Goal: Transaction & Acquisition: Purchase product/service

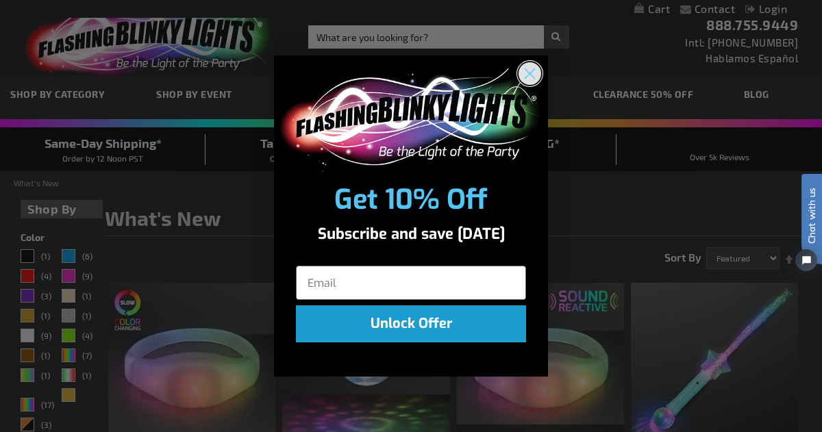
click at [531, 75] on icon "Close dialog" at bounding box center [530, 74] width 10 height 10
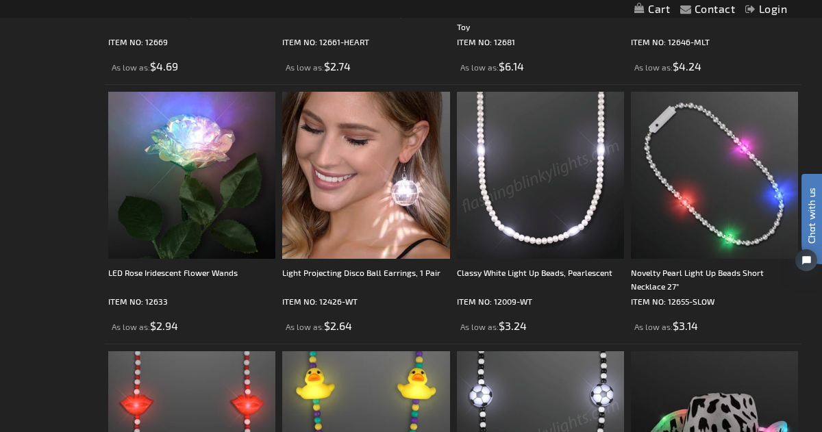
scroll to position [1489, 0]
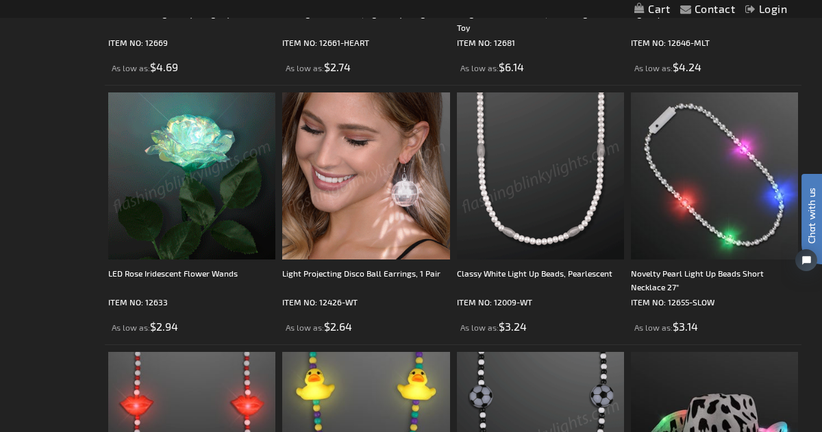
click at [156, 174] on img at bounding box center [191, 175] width 167 height 167
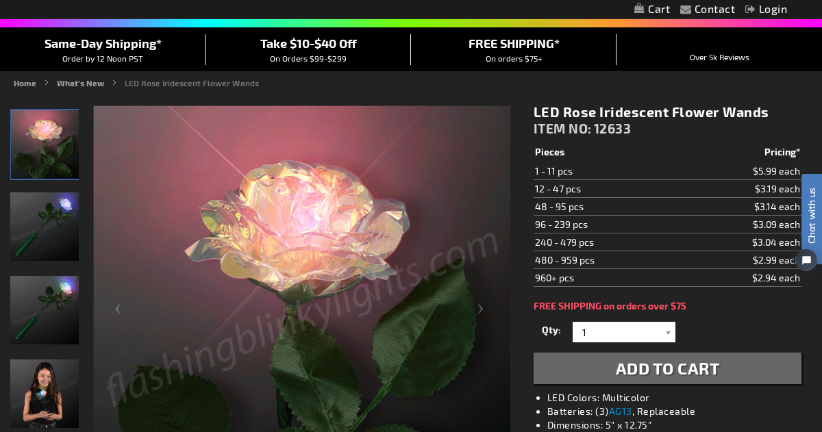
scroll to position [103, 0]
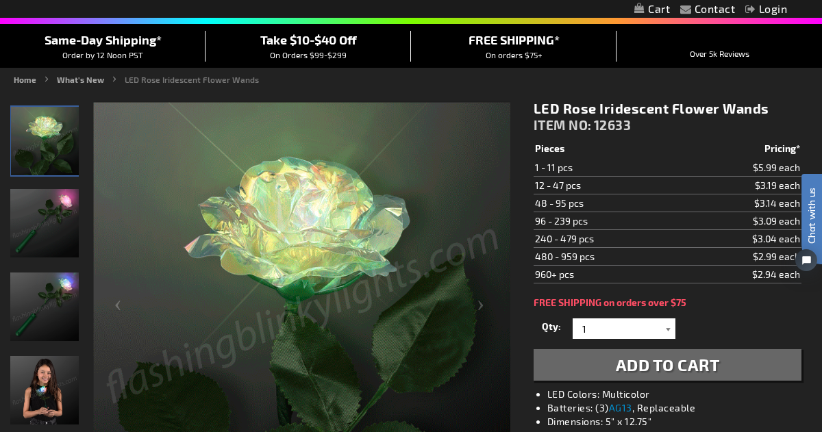
click at [667, 330] on div at bounding box center [669, 329] width 14 height 21
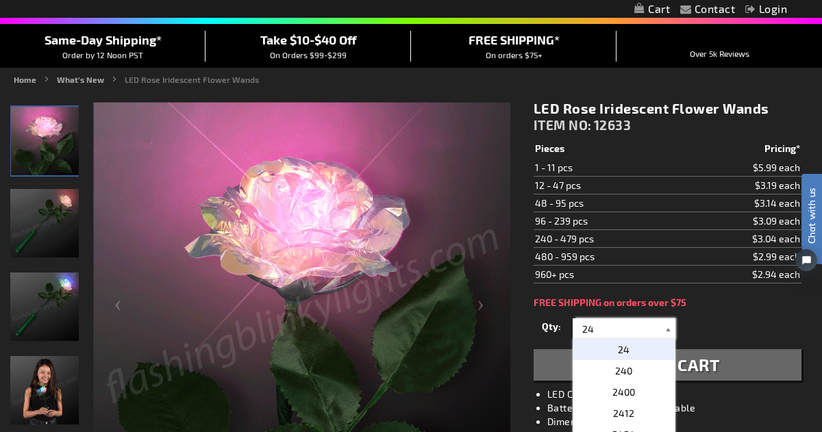
type input "2"
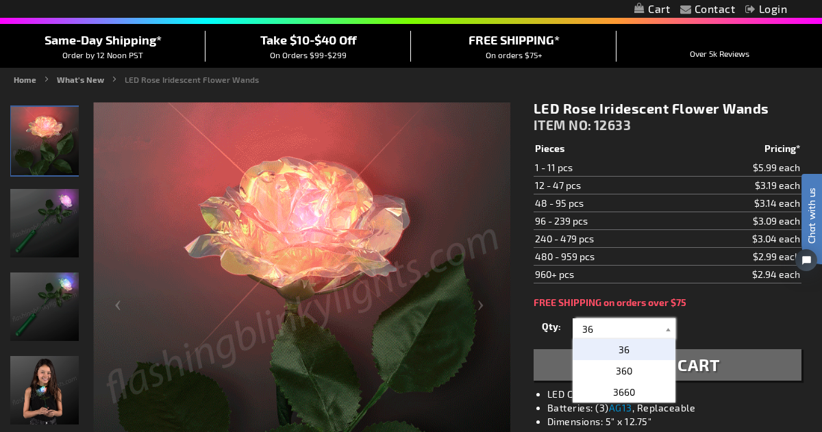
type input "36"
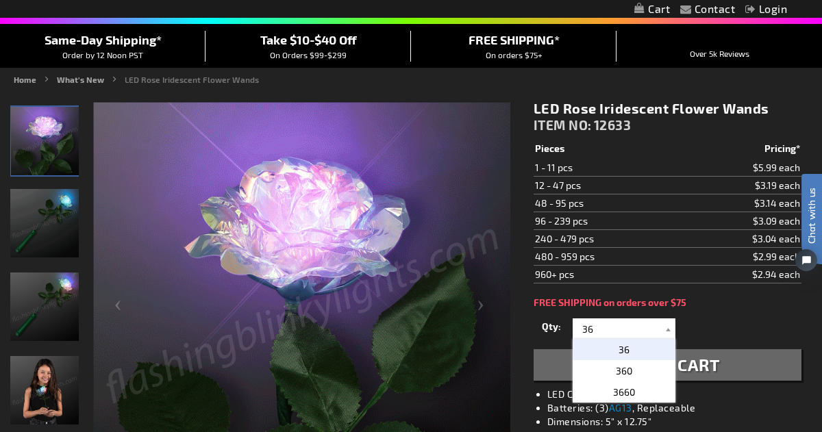
click at [626, 352] on span "36" at bounding box center [624, 350] width 11 height 12
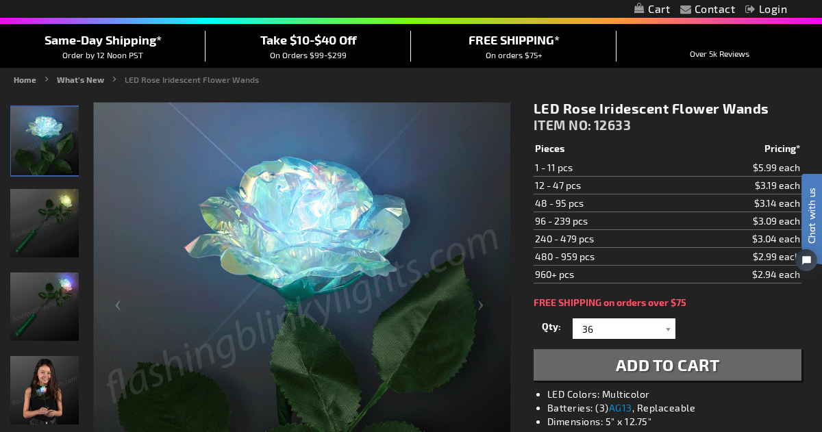
click at [686, 364] on span "Add to Cart" at bounding box center [668, 365] width 104 height 20
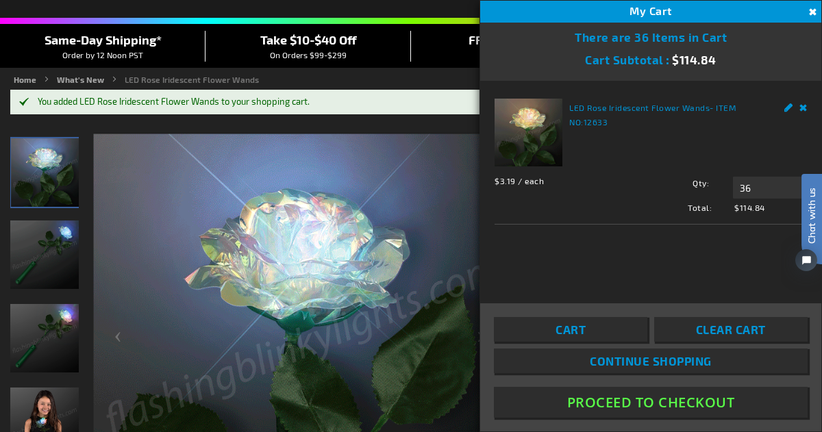
click at [686, 364] on span "Continue Shopping" at bounding box center [651, 361] width 122 height 14
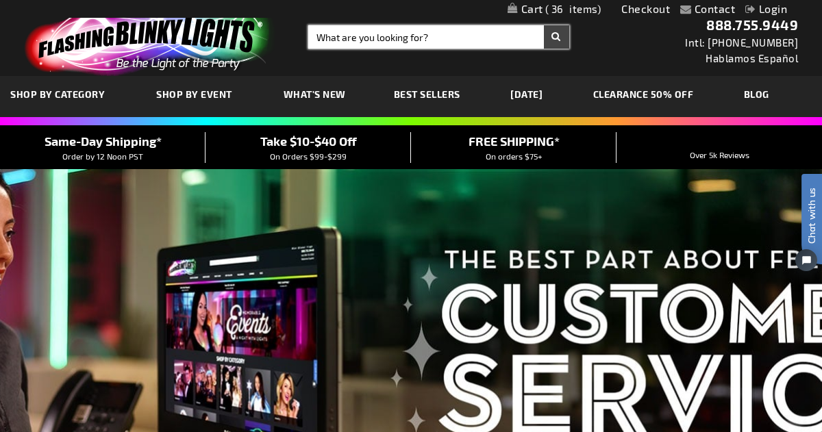
click at [469, 32] on input "Search" at bounding box center [438, 36] width 261 height 23
type input "11777"
click at [544, 25] on button "Search" at bounding box center [556, 36] width 25 height 23
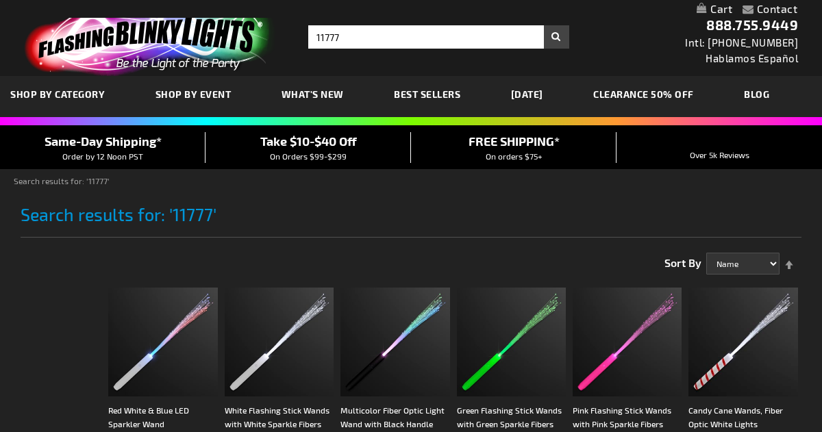
scroll to position [39, 0]
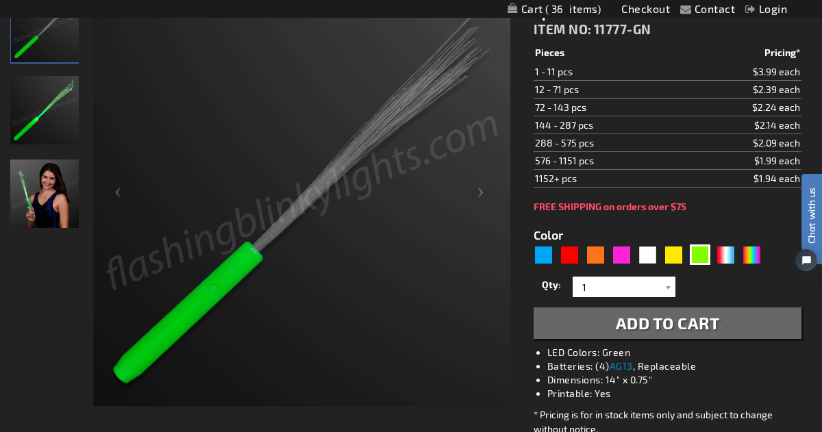
scroll to position [216, 0]
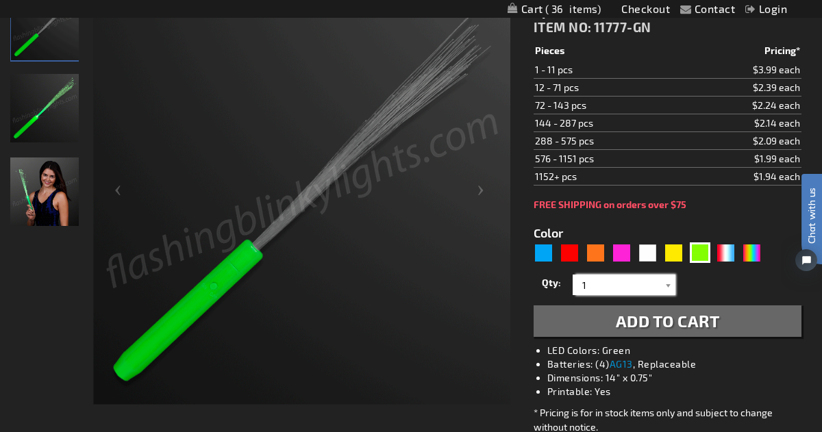
click at [633, 283] on input "1" at bounding box center [625, 285] width 99 height 21
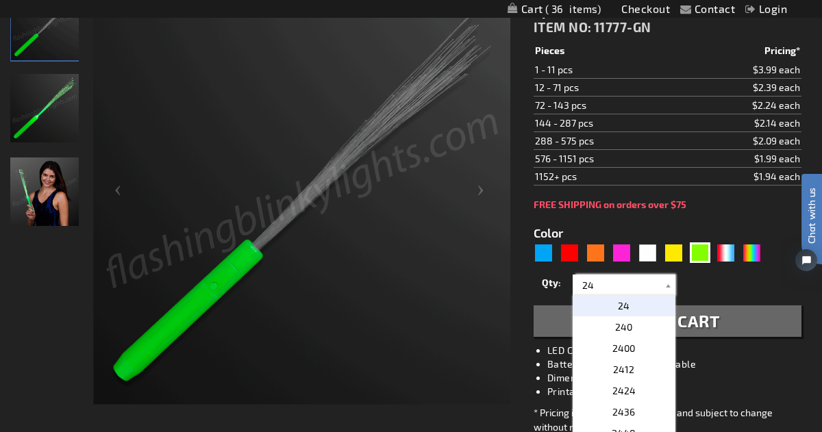
type input "24"
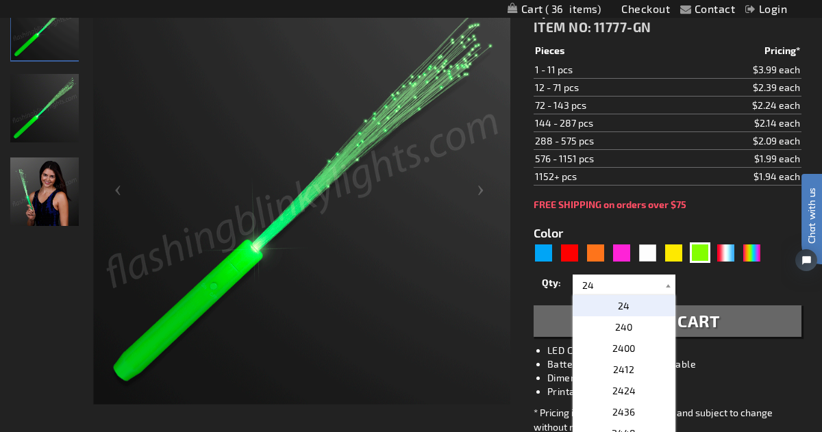
click at [625, 306] on span "24" at bounding box center [624, 306] width 12 height 12
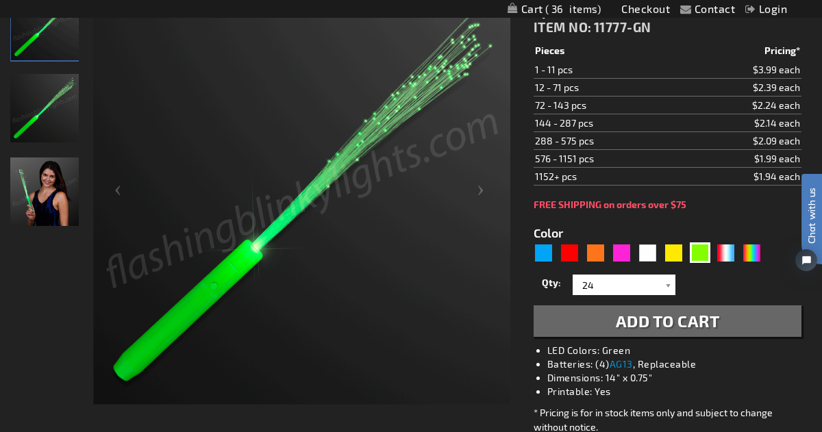
click at [639, 317] on span "Add to Cart" at bounding box center [668, 321] width 104 height 20
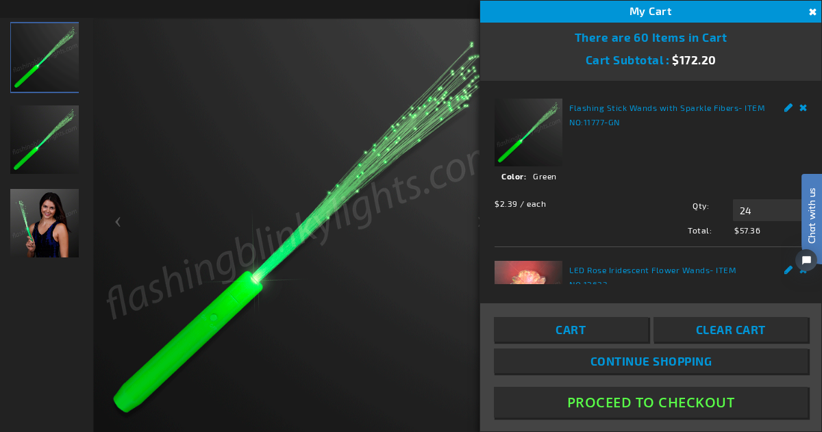
scroll to position [248, 0]
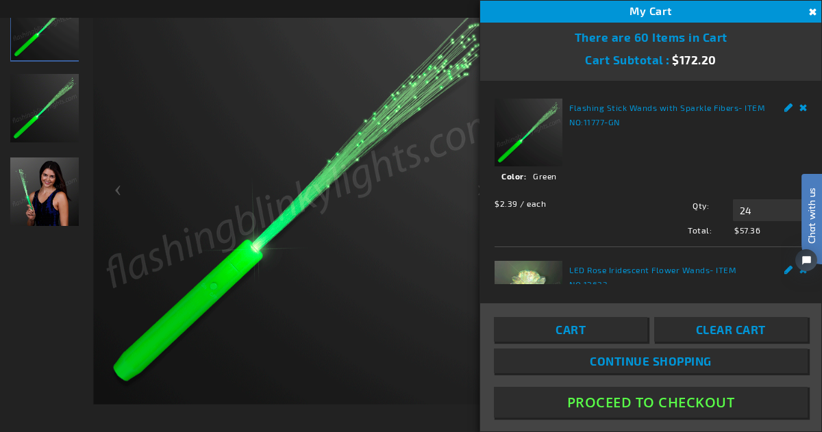
click at [645, 362] on span "Continue Shopping" at bounding box center [651, 361] width 122 height 14
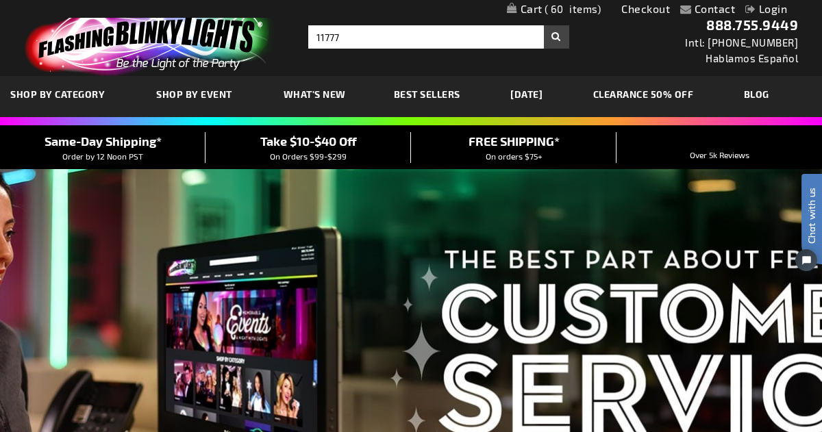
type input "11777"
click at [558, 36] on button "Search" at bounding box center [556, 36] width 25 height 23
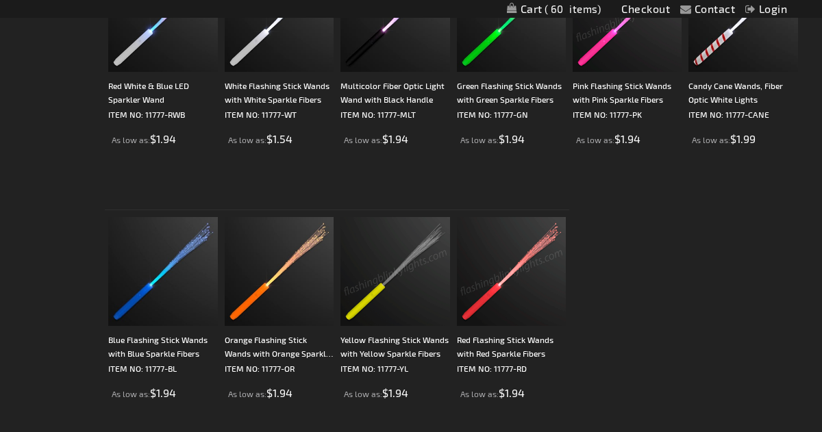
click at [380, 273] on img at bounding box center [394, 271] width 109 height 109
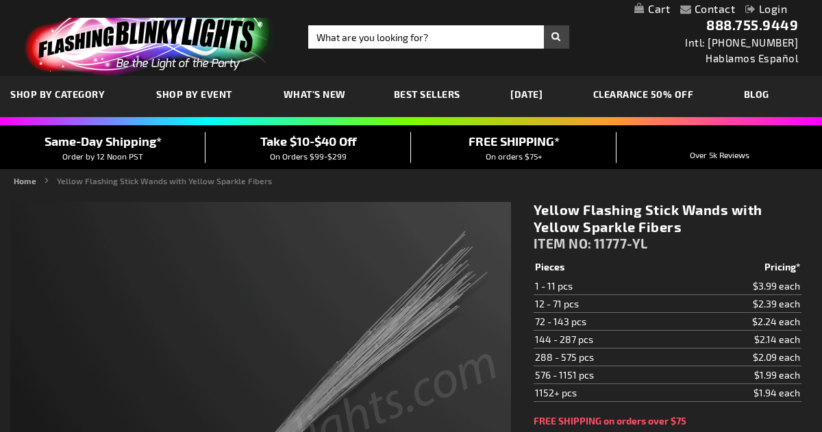
type input "5647"
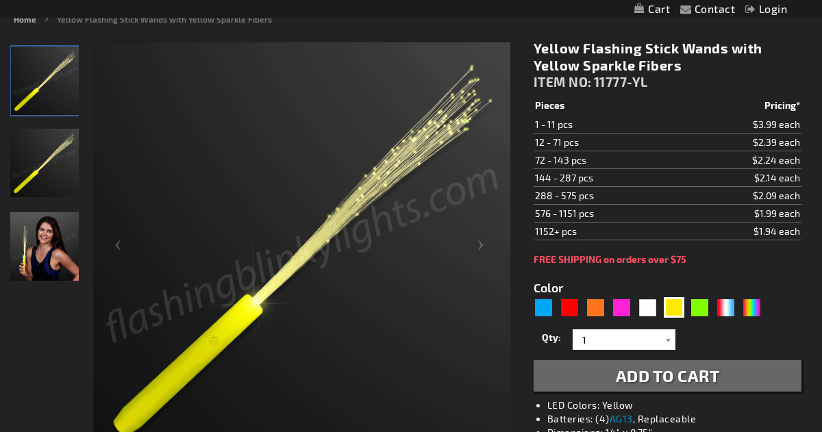
scroll to position [164, 0]
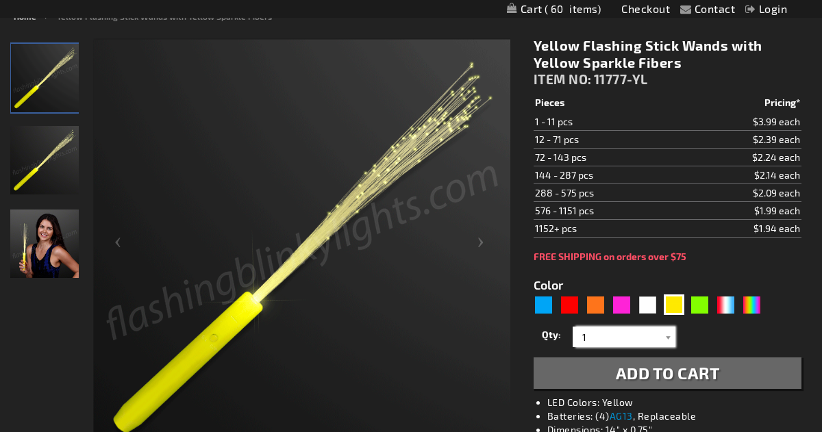
click at [623, 340] on input "1" at bounding box center [625, 337] width 99 height 21
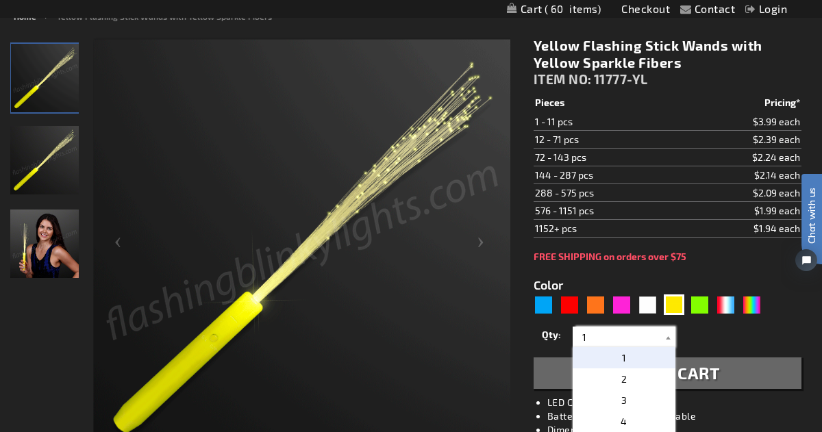
scroll to position [0, 0]
type input "24"
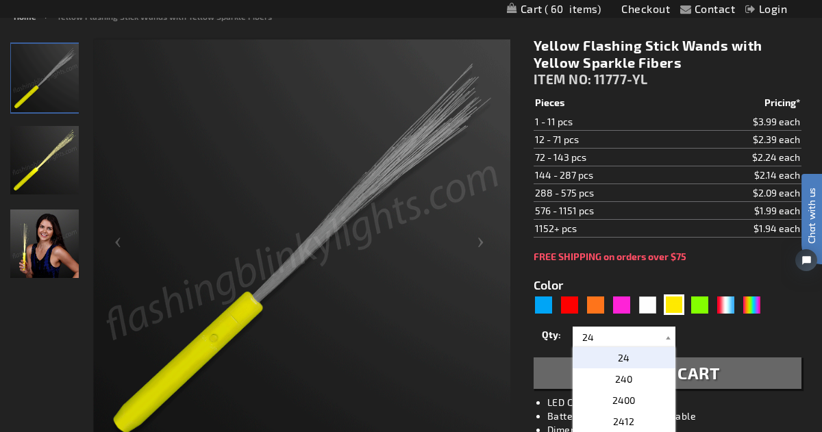
click at [624, 356] on span "24" at bounding box center [624, 358] width 12 height 12
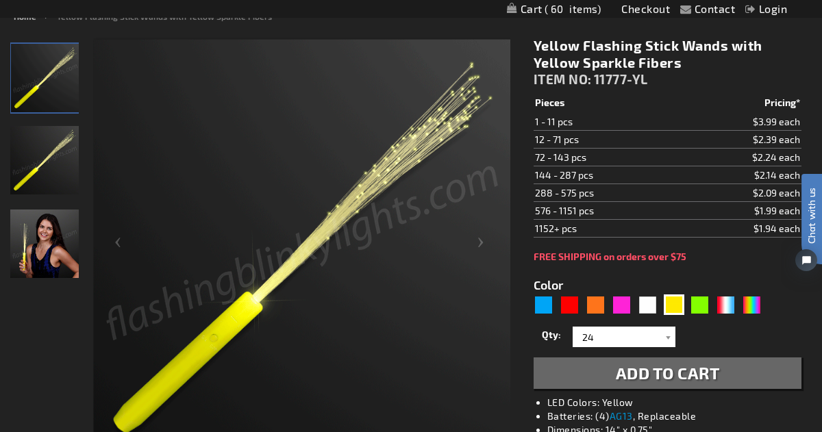
click at [667, 381] on span "Add to Cart" at bounding box center [668, 373] width 104 height 20
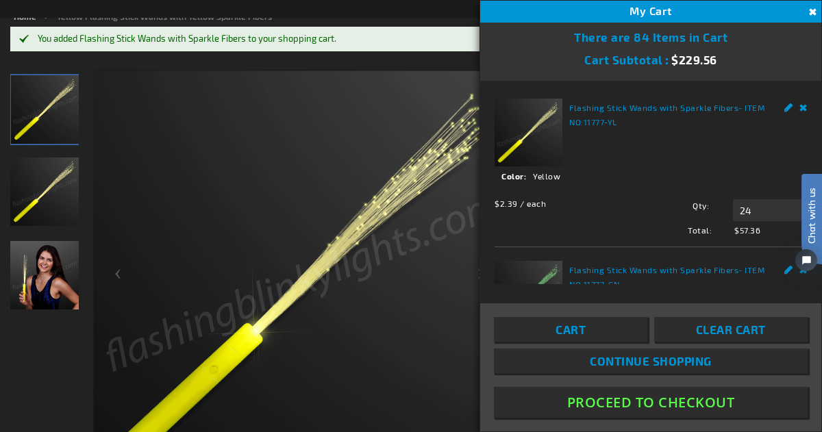
click at [654, 369] on link "Continue Shopping" at bounding box center [651, 361] width 314 height 25
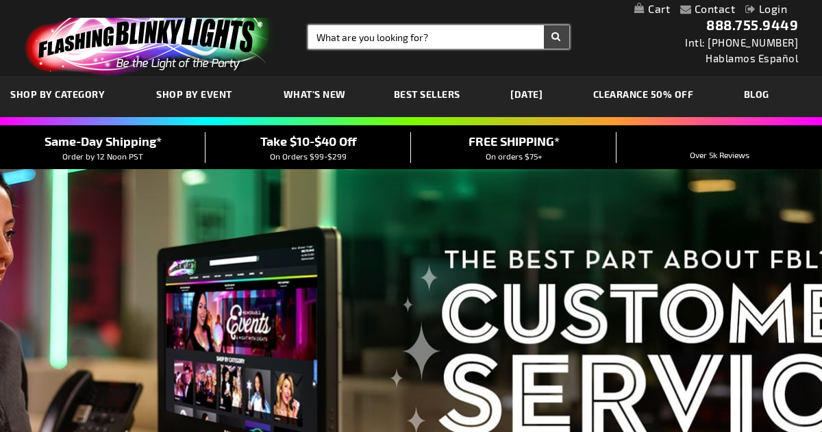
click at [382, 42] on input "Search" at bounding box center [438, 36] width 261 height 23
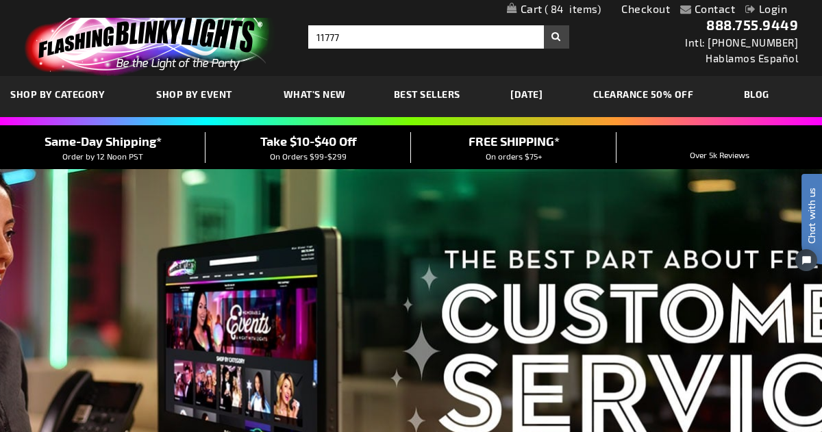
type input "11777"
click at [552, 40] on button "Search" at bounding box center [556, 36] width 25 height 23
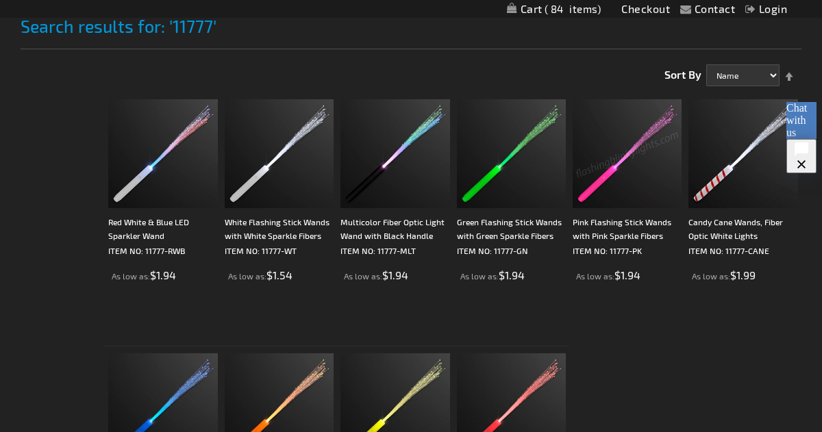
click at [613, 171] on img at bounding box center [627, 153] width 109 height 109
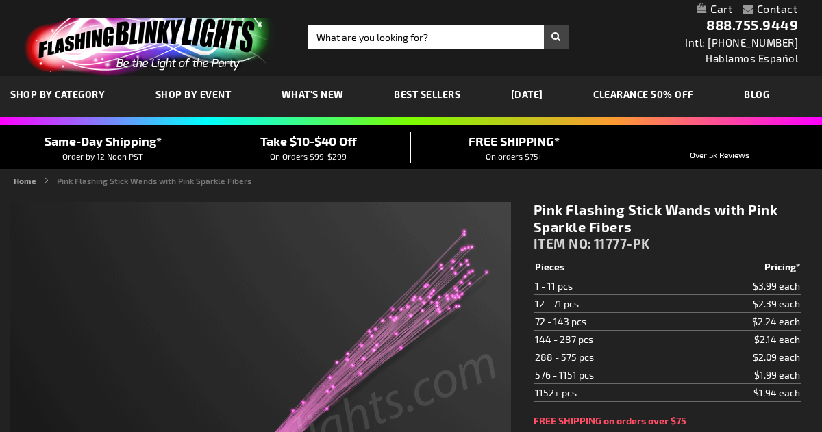
scroll to position [208, 0]
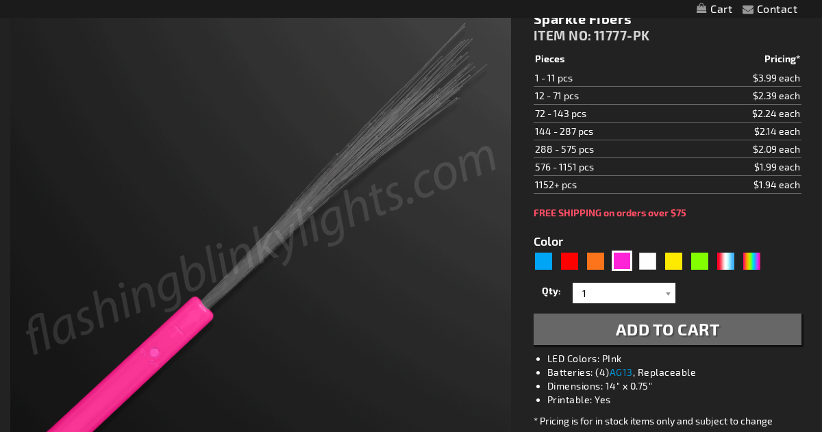
type input "5639"
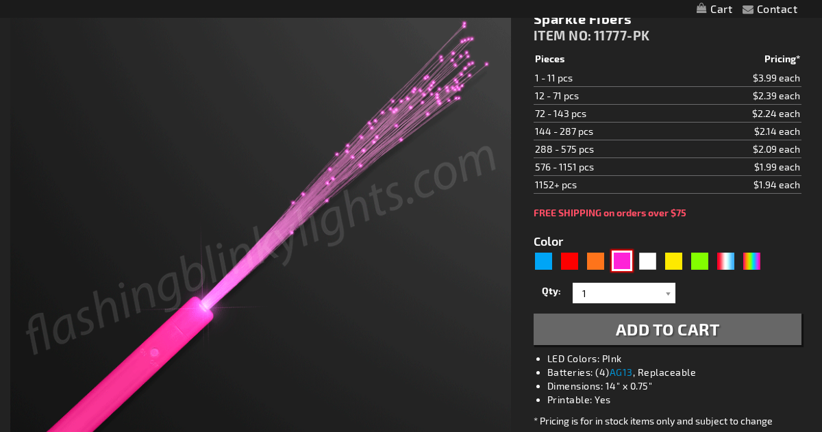
click at [617, 260] on div "Pink" at bounding box center [622, 261] width 21 height 21
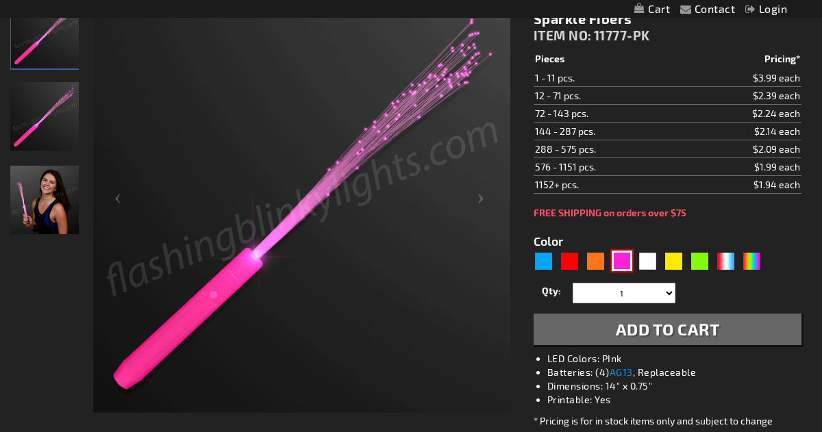
scroll to position [0, 0]
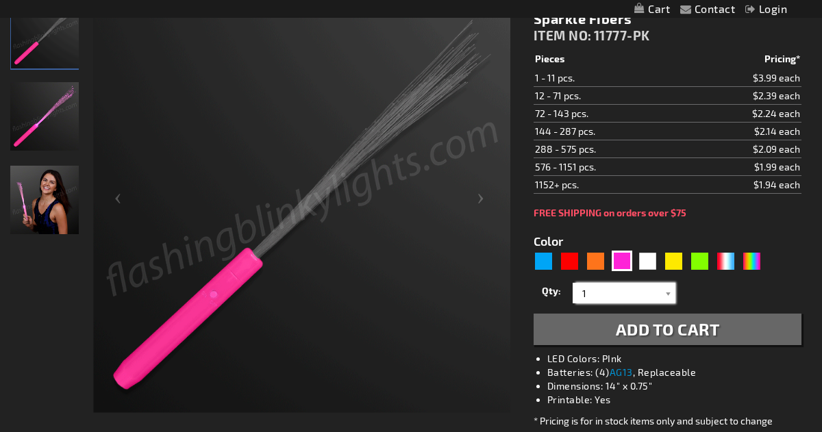
click at [644, 295] on input "1" at bounding box center [625, 293] width 99 height 21
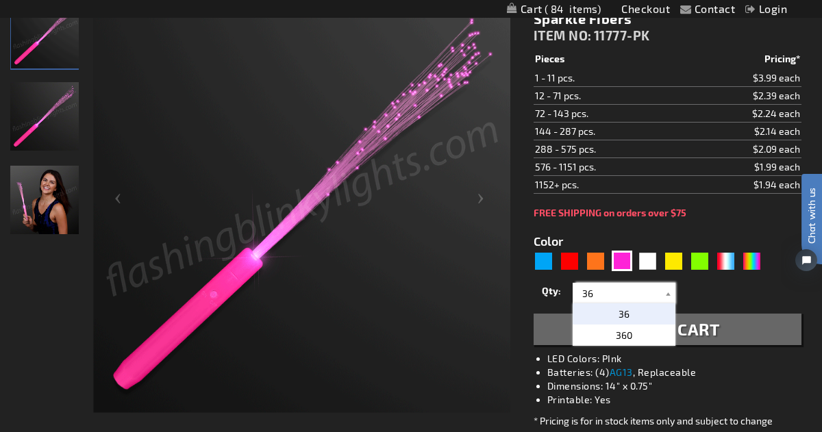
type input "3"
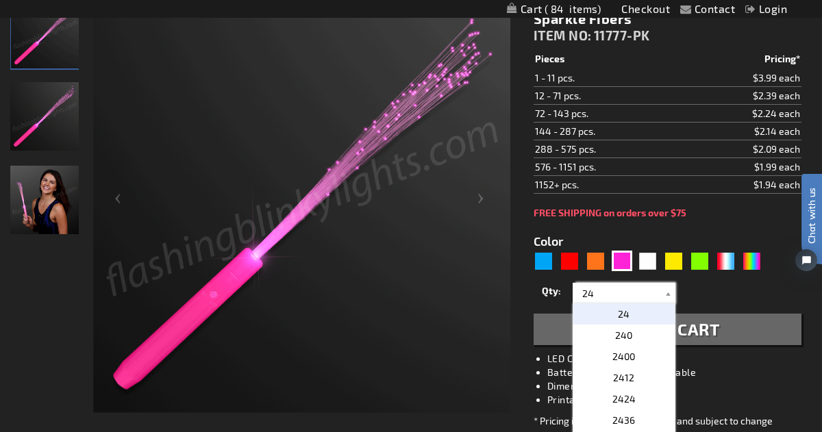
type input "24"
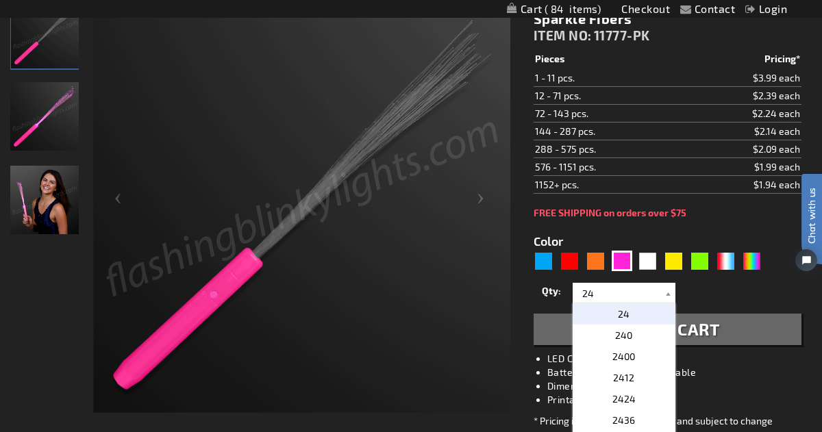
click at [618, 312] on span "24" at bounding box center [624, 314] width 12 height 12
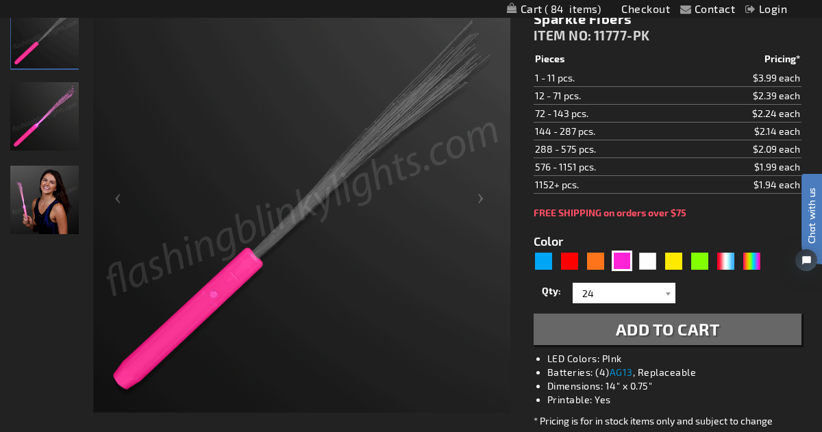
click at [639, 327] on span "Add to Cart" at bounding box center [668, 329] width 104 height 20
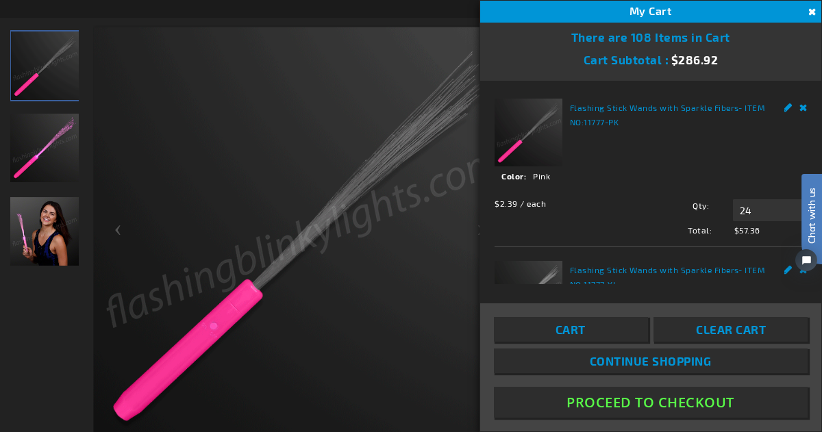
scroll to position [239, 0]
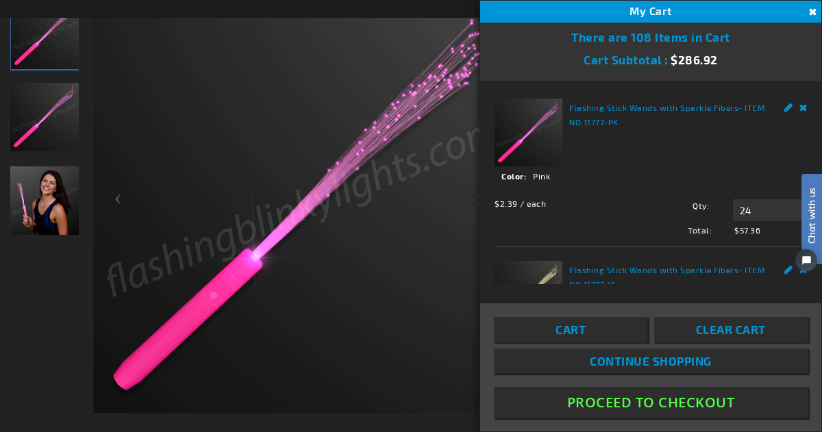
click at [640, 360] on span "Continue Shopping" at bounding box center [651, 361] width 122 height 14
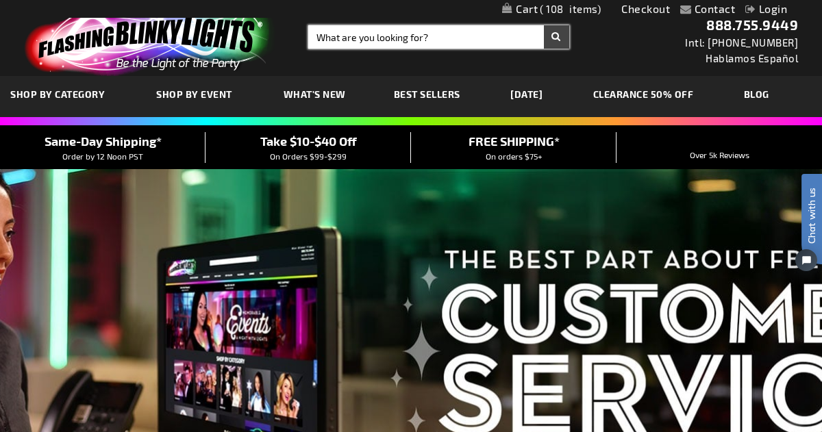
click at [417, 40] on input "Search" at bounding box center [438, 36] width 261 height 23
type input "12618"
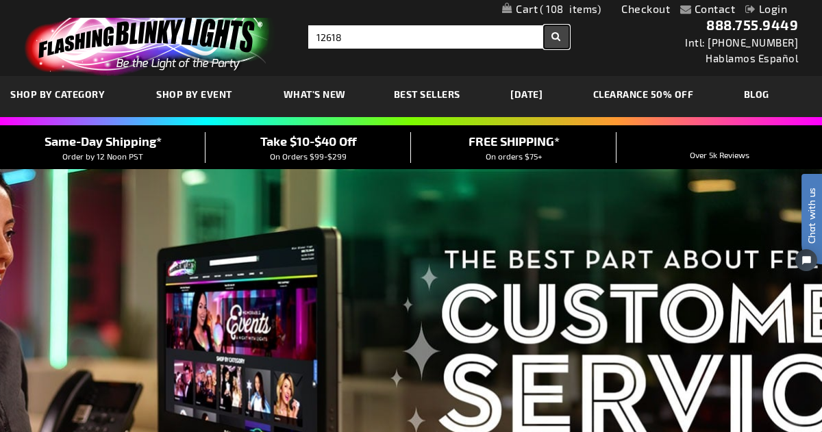
click at [551, 36] on button "Search" at bounding box center [556, 36] width 25 height 23
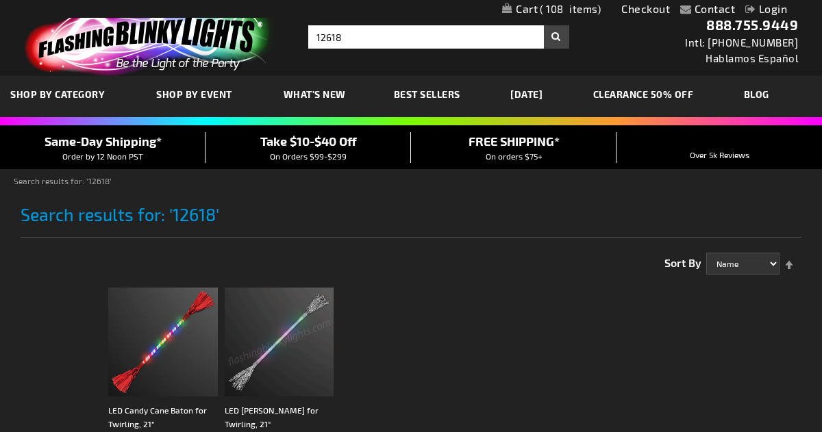
click at [280, 346] on img at bounding box center [279, 342] width 109 height 109
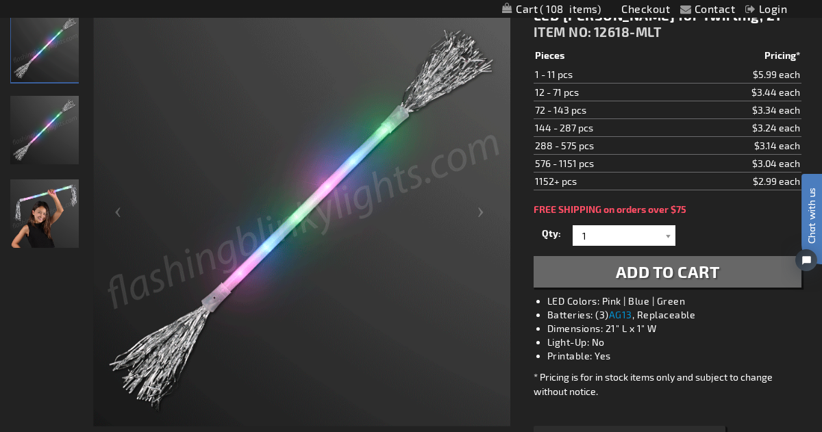
scroll to position [199, 0]
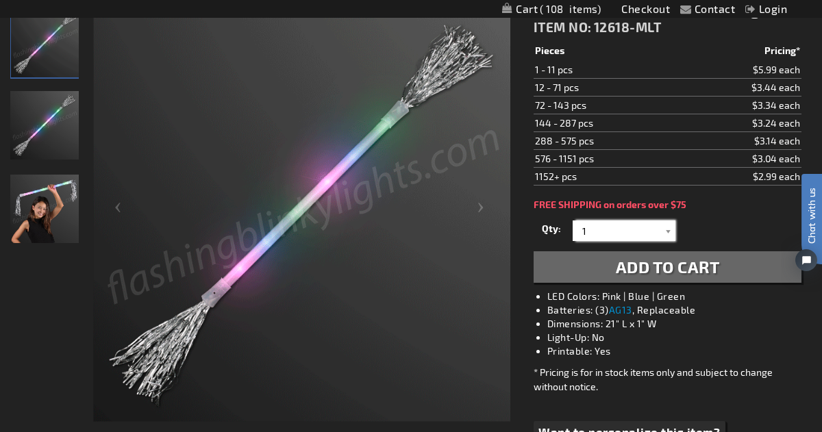
click at [622, 231] on input "1" at bounding box center [625, 231] width 99 height 21
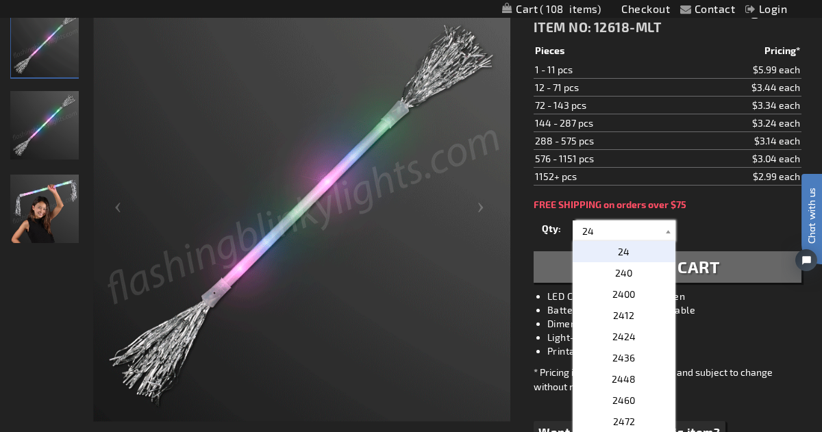
type input "24"
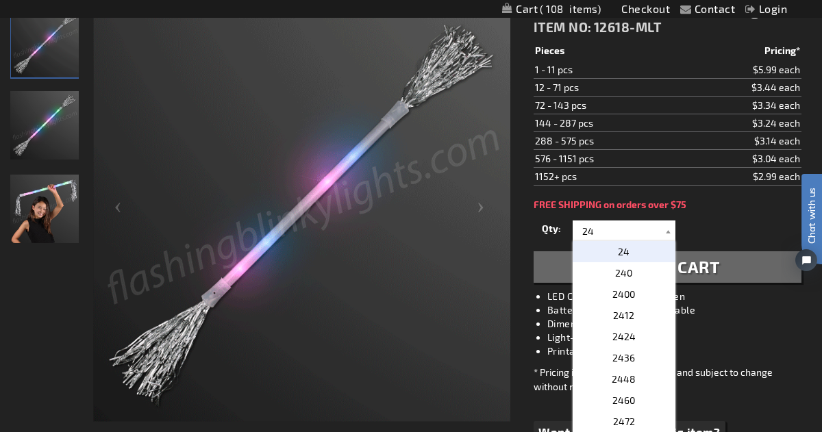
click at [624, 253] on span "24" at bounding box center [624, 252] width 12 height 12
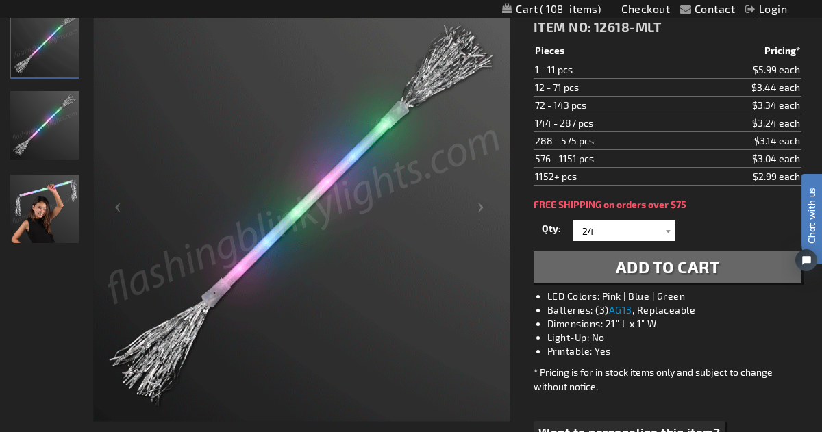
click at [645, 266] on span "Add to Cart" at bounding box center [668, 267] width 104 height 20
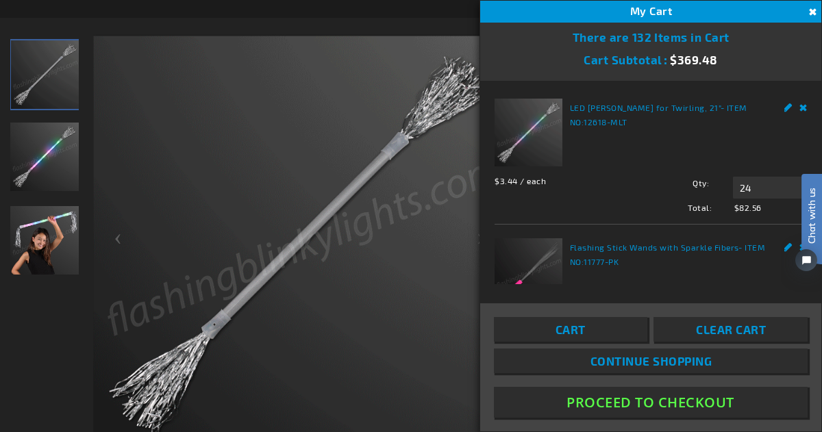
scroll to position [231, 0]
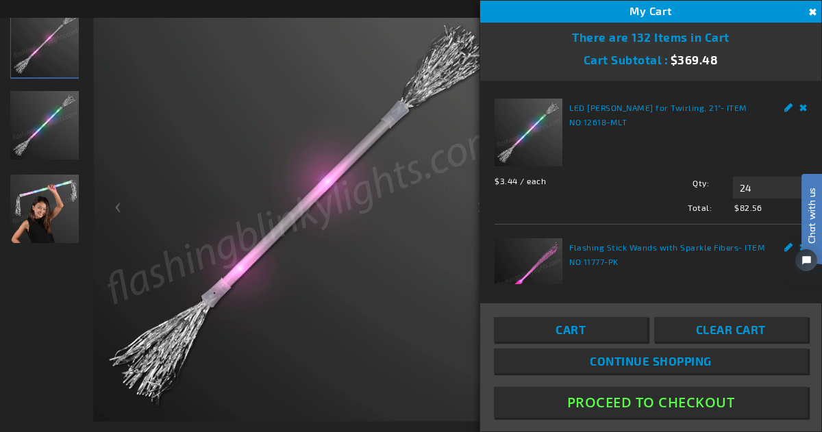
click at [632, 366] on span "Continue Shopping" at bounding box center [651, 361] width 122 height 14
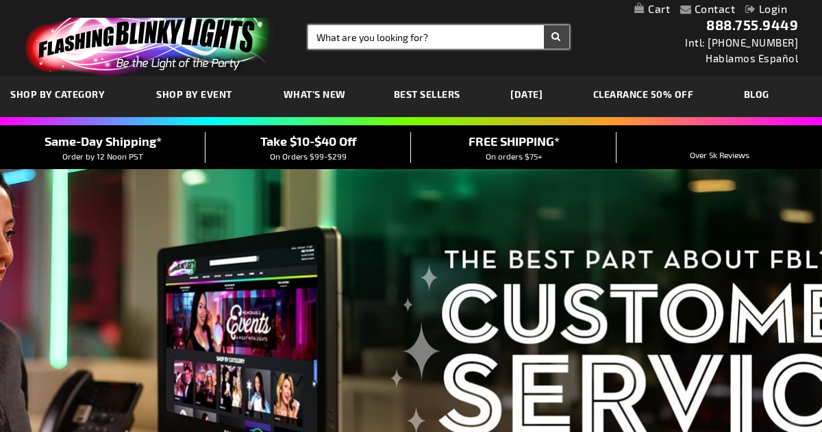
click at [417, 40] on input "Search" at bounding box center [438, 36] width 261 height 23
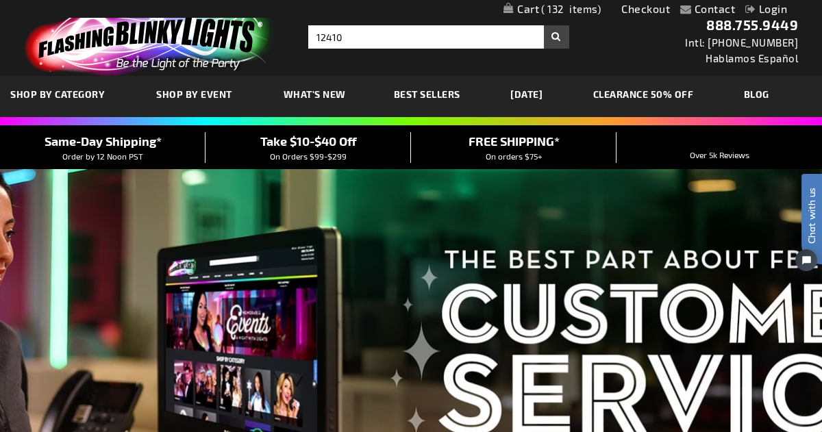
type input "12410"
click at [555, 36] on button "Search" at bounding box center [556, 36] width 25 height 23
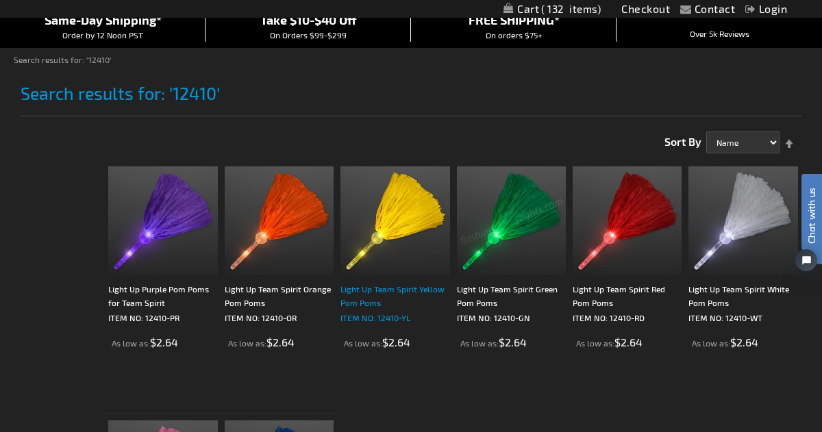
click at [369, 291] on div "Light Up Team Spirit Yellow Pom Poms" at bounding box center [394, 295] width 109 height 27
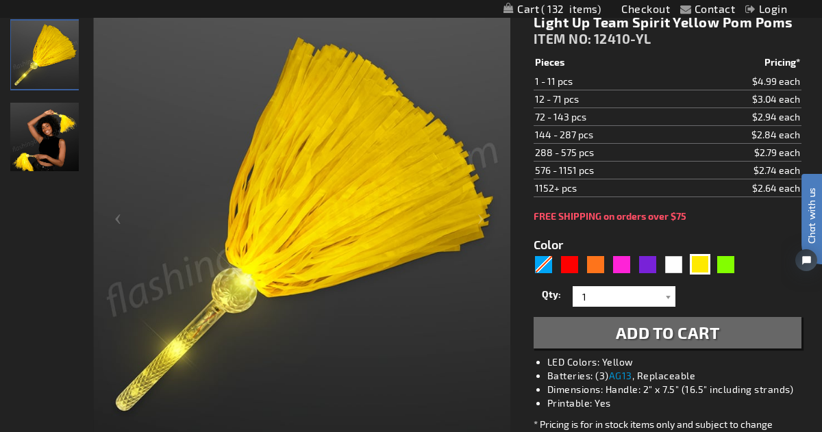
scroll to position [193, 0]
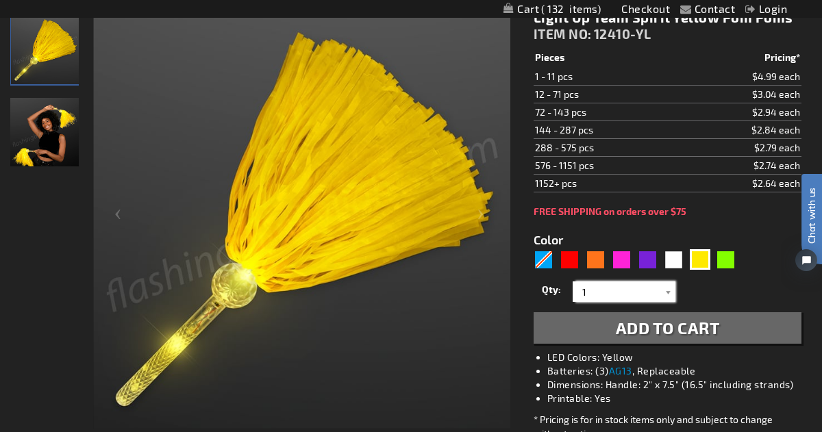
click at [627, 291] on input "1" at bounding box center [625, 292] width 99 height 21
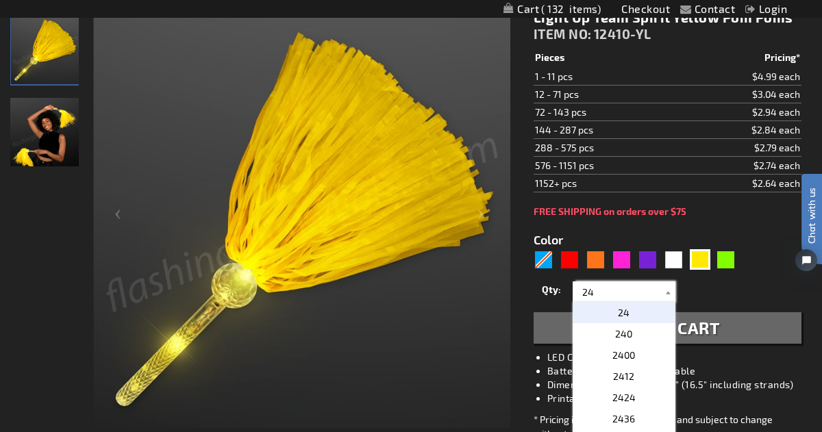
type input "24"
click at [621, 317] on span "24" at bounding box center [624, 313] width 12 height 12
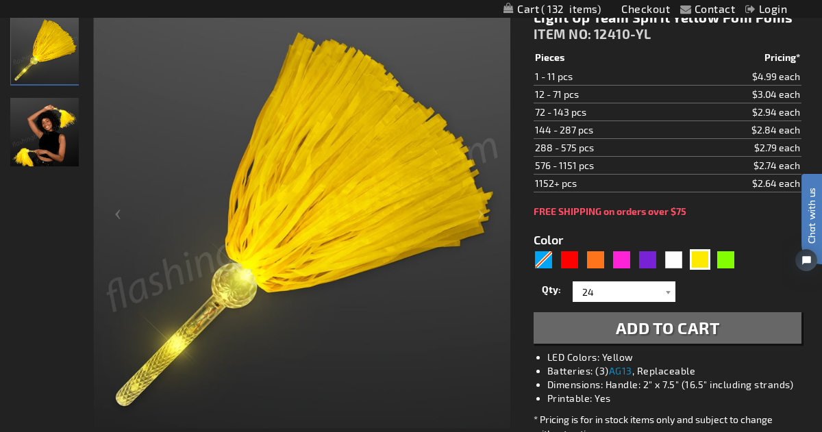
click at [636, 330] on span "Add to Cart" at bounding box center [668, 328] width 104 height 20
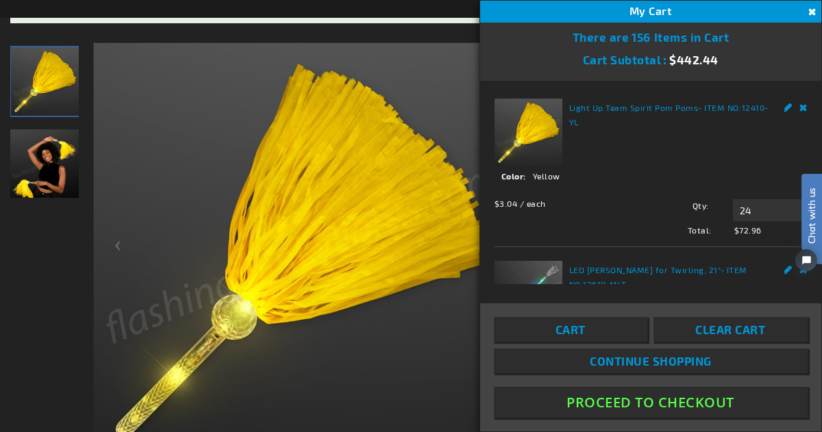
scroll to position [224, 0]
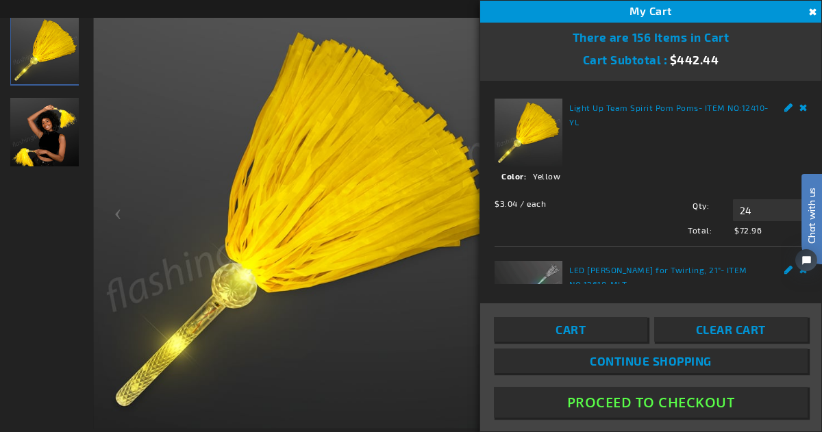
click at [606, 359] on span "Continue Shopping" at bounding box center [651, 361] width 122 height 14
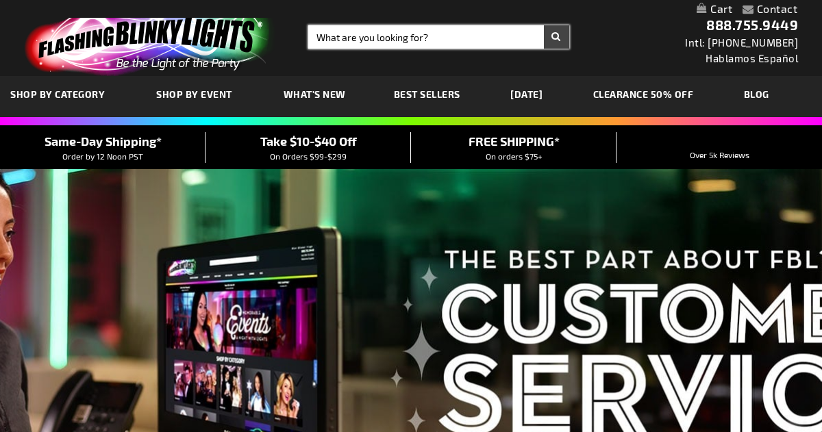
click at [435, 35] on input "Search" at bounding box center [438, 36] width 261 height 23
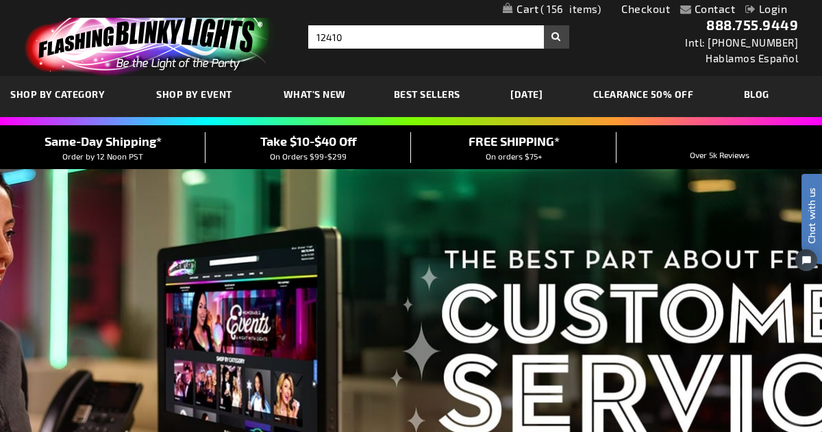
type input "12410"
click button "Search"
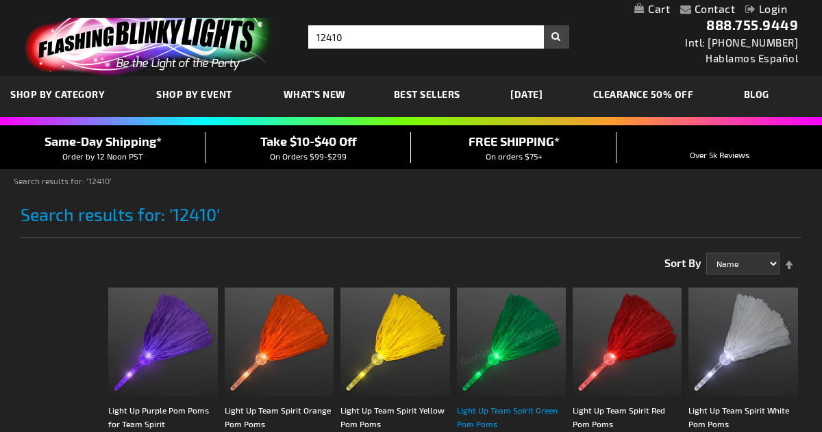
scroll to position [157, 0]
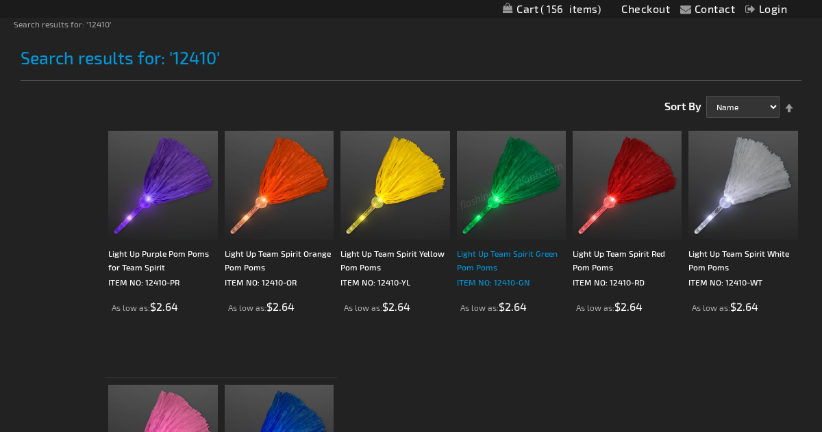
click at [491, 266] on div "Light Up Team Spirit Green Pom Poms" at bounding box center [511, 260] width 109 height 27
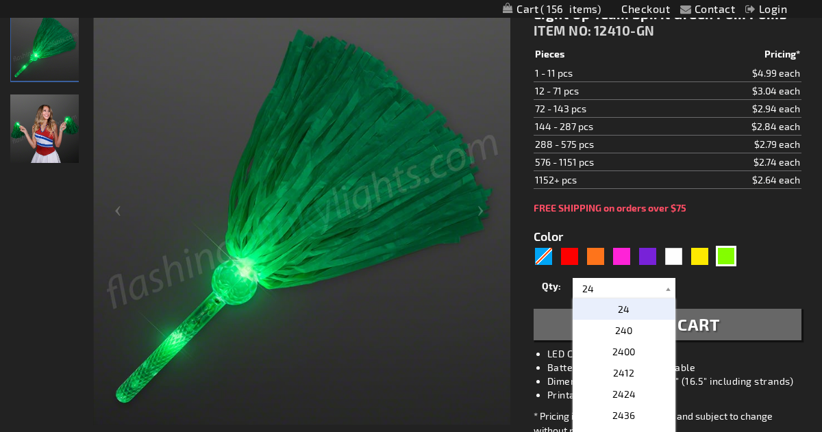
type input "24"
click at [624, 312] on span "24" at bounding box center [624, 309] width 12 height 12
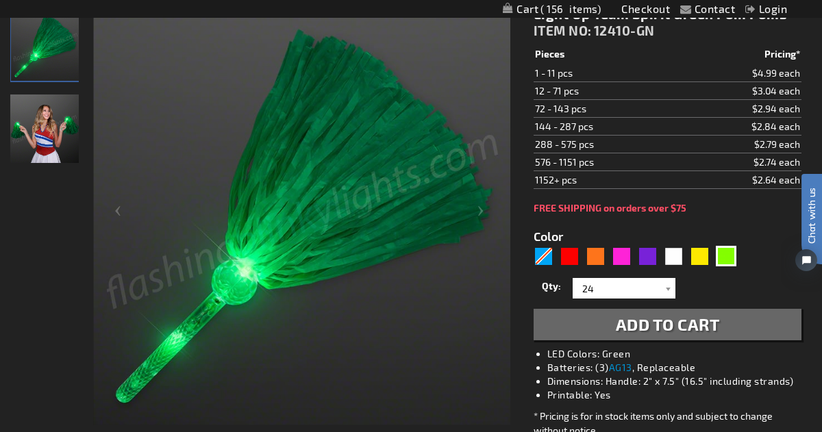
click at [652, 325] on span "Add to Cart" at bounding box center [668, 324] width 104 height 20
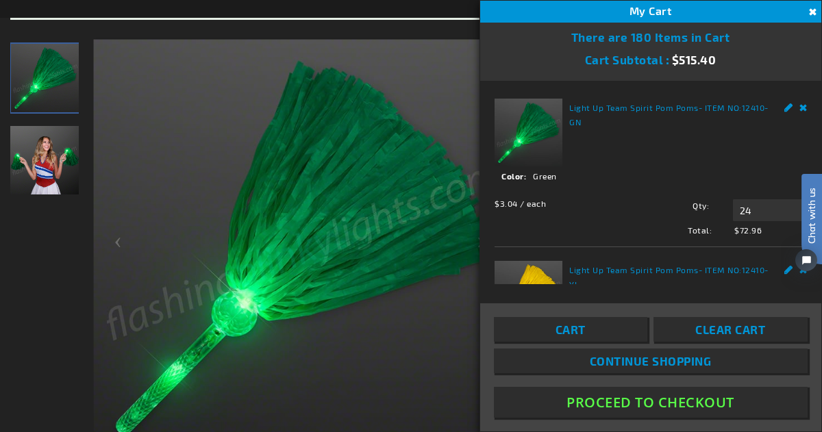
scroll to position [227, 0]
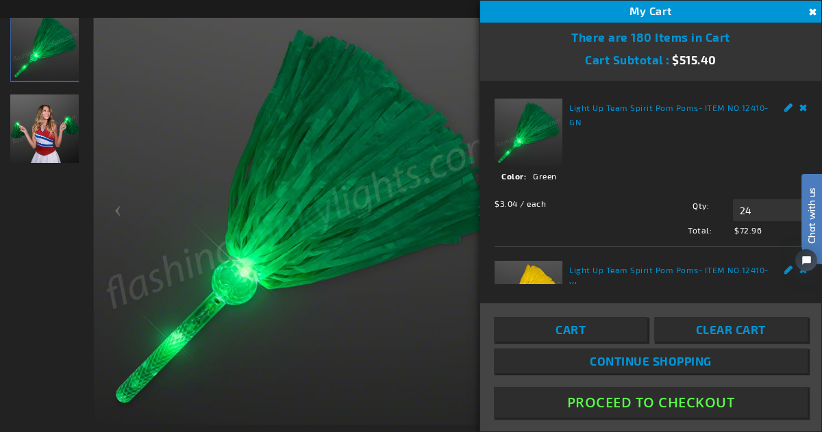
click at [623, 359] on span "Continue Shopping" at bounding box center [651, 361] width 122 height 14
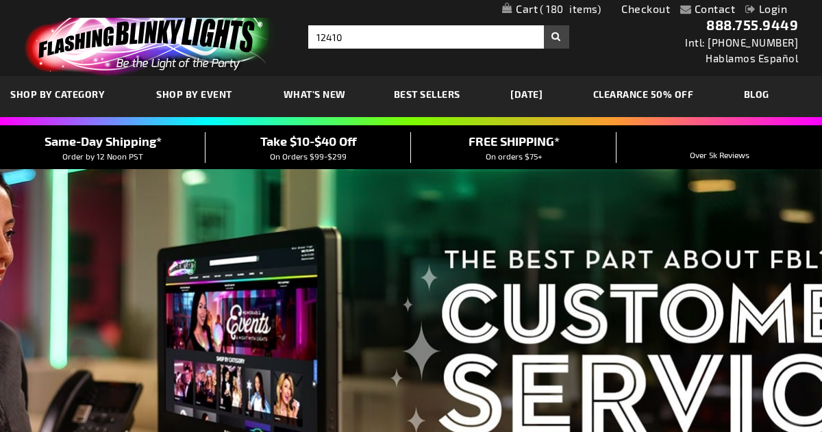
type input "12410"
click at [556, 36] on button "Search" at bounding box center [556, 36] width 25 height 23
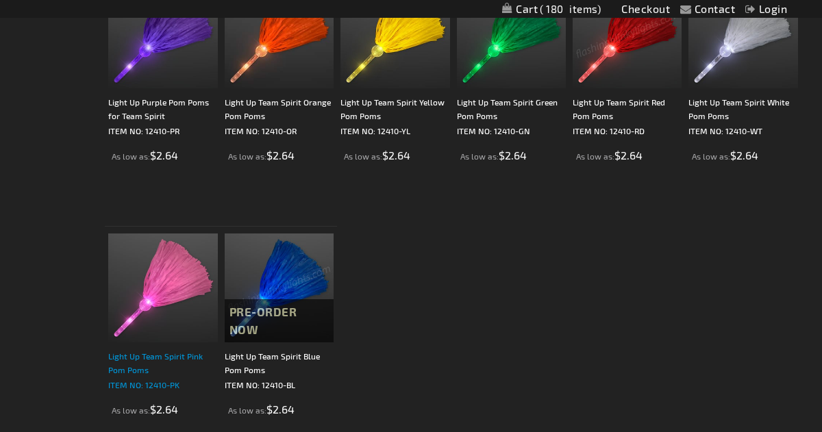
scroll to position [319, 0]
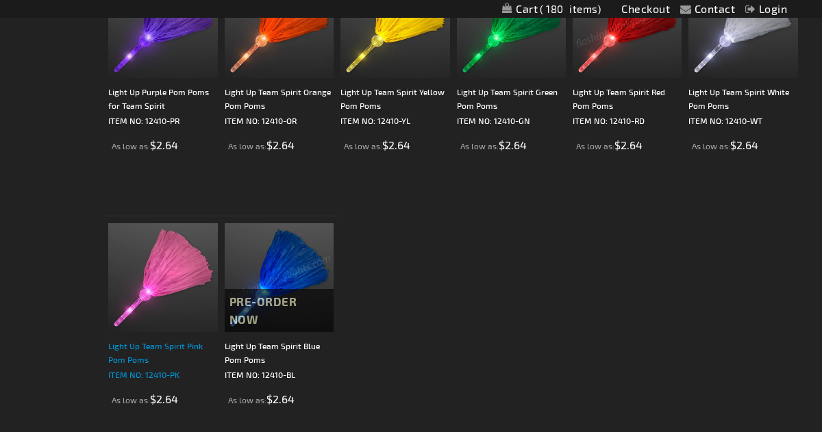
click at [179, 347] on div "Light Up Team Spirit Pink Pom Poms" at bounding box center [162, 352] width 109 height 27
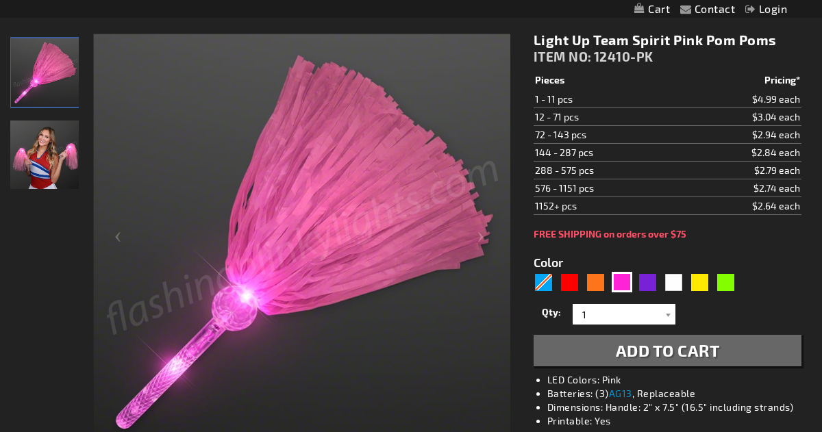
scroll to position [190, 0]
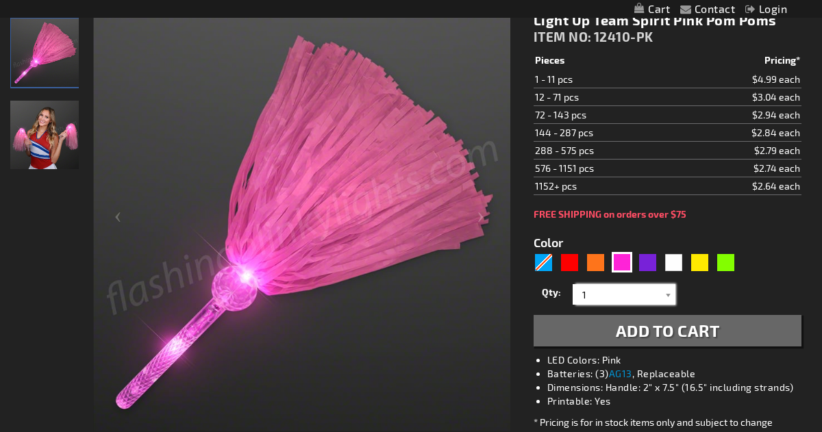
click at [643, 300] on input "1" at bounding box center [625, 294] width 99 height 21
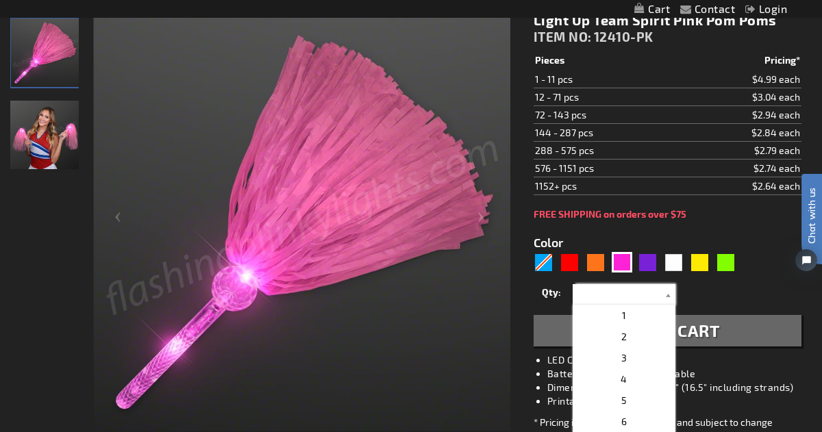
scroll to position [0, 0]
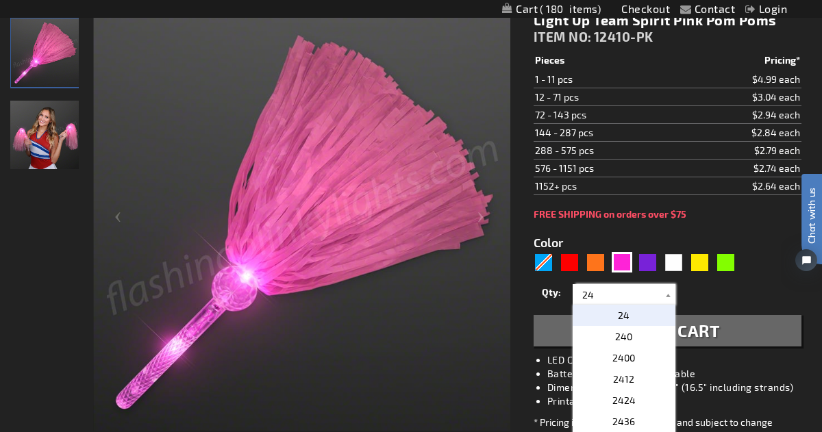
type input "24"
click at [625, 311] on span "24" at bounding box center [624, 316] width 12 height 12
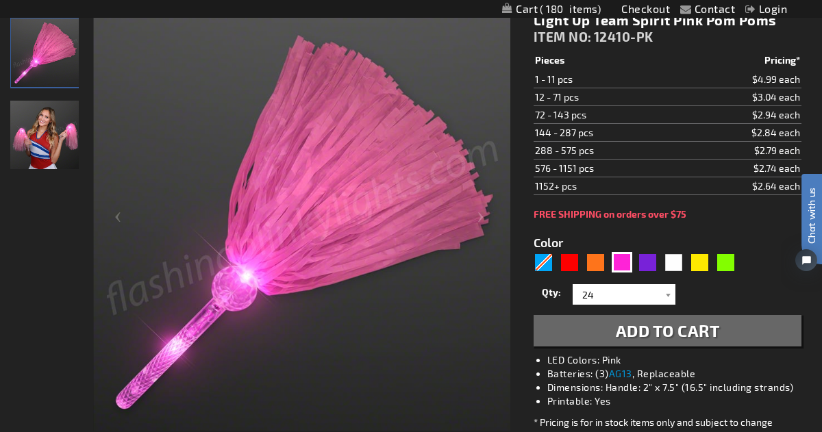
click at [660, 330] on span "Add to Cart" at bounding box center [668, 331] width 104 height 20
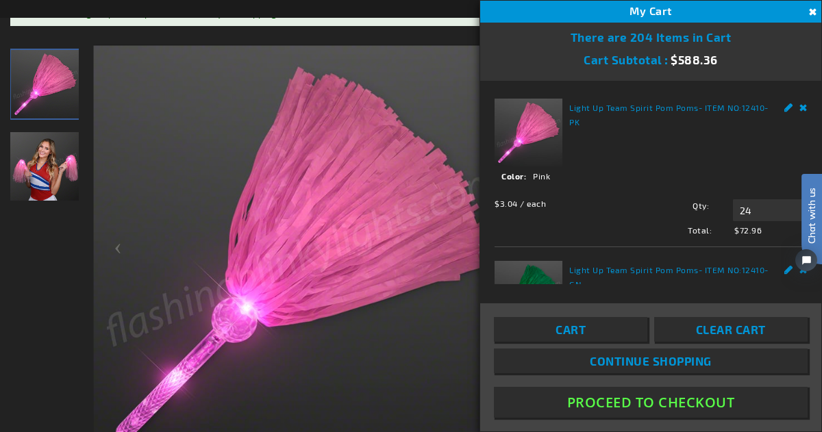
click at [629, 401] on button "Proceed To Checkout" at bounding box center [651, 402] width 314 height 31
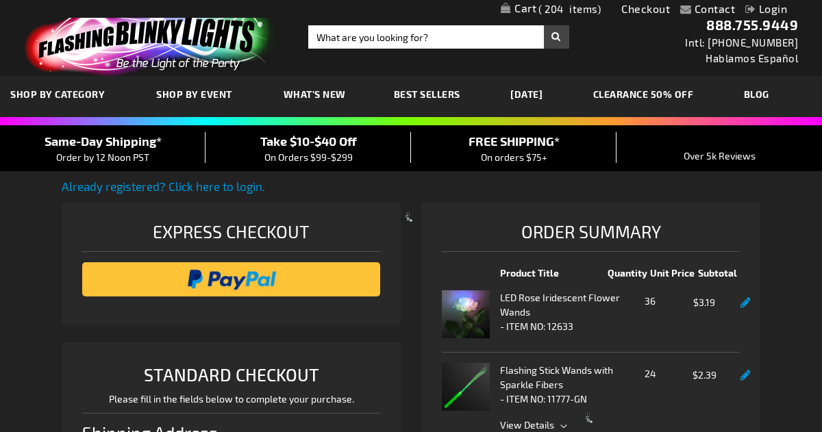
select select "US"
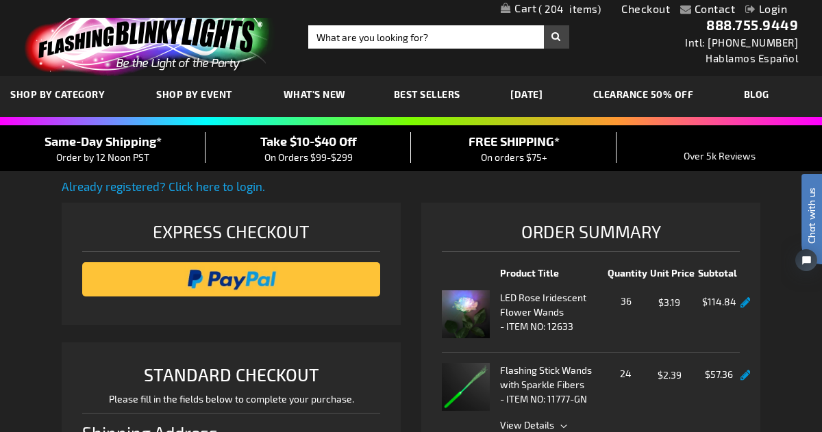
type input "[EMAIL_ADDRESS][DOMAIN_NAME]"
click at [216, 186] on link "Already registered? Click here to login." at bounding box center [163, 186] width 203 height 14
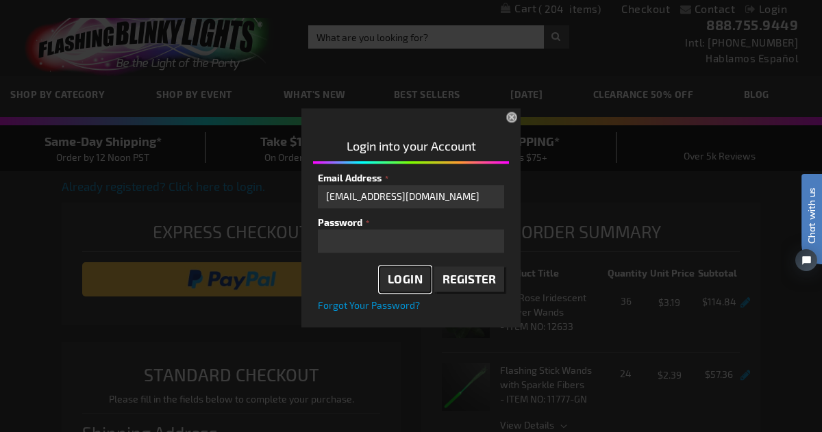
click at [397, 275] on span "Login" at bounding box center [406, 280] width 36 height 14
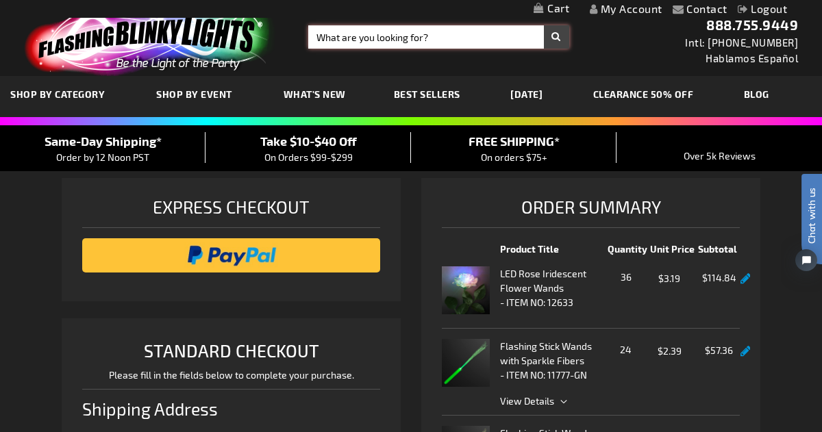
click at [449, 34] on input "Search" at bounding box center [438, 36] width 261 height 23
click at [557, 37] on input "mouthpiece" at bounding box center [438, 36] width 261 height 23
click at [506, 27] on input "mouthpiece" at bounding box center [438, 36] width 261 height 23
click at [505, 38] on input "mouthpiece" at bounding box center [438, 36] width 261 height 23
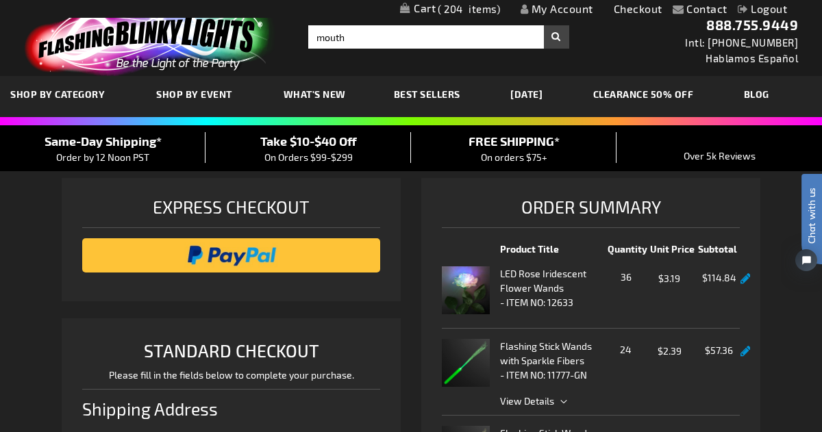
click at [592, 42] on div "Toggle Nav Search Search mouth Search 888.755.9449 Intl: 818-753-8303 Hablamos …" at bounding box center [411, 38] width 822 height 76
click at [518, 38] on input "mouth" at bounding box center [438, 36] width 261 height 23
type input "m"
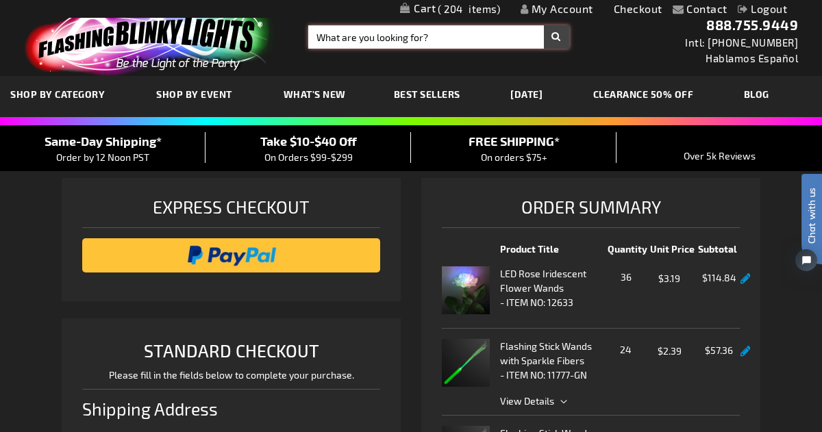
click at [655, 93] on link "CLEARANCE 50% OFF" at bounding box center [643, 94] width 121 height 46
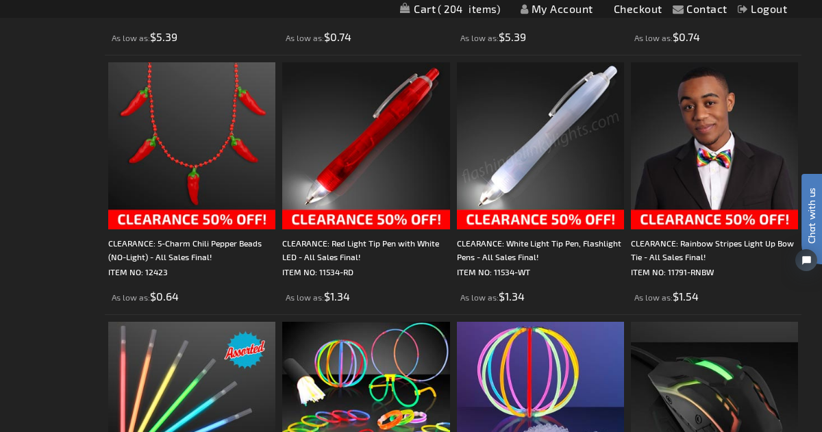
scroll to position [2049, 0]
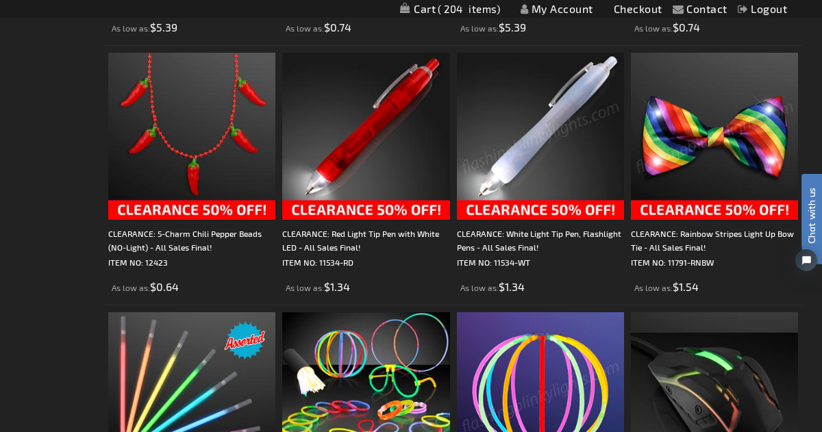
click at [709, 166] on img at bounding box center [714, 136] width 167 height 167
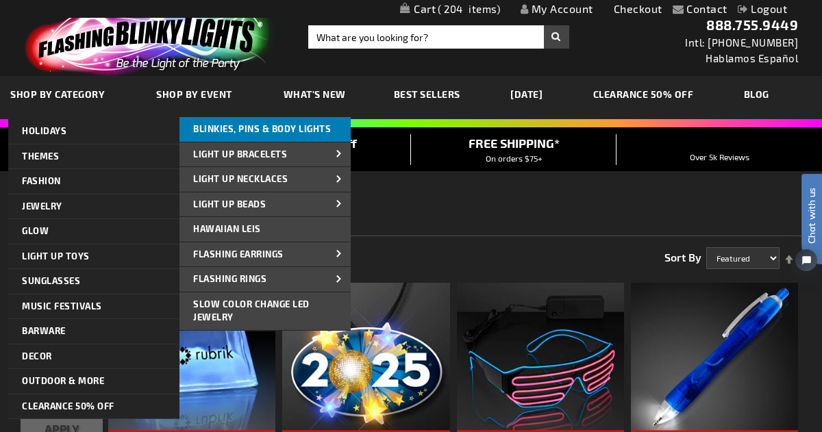
click at [263, 132] on span "Blinkies, Pins & Body Lights" at bounding box center [262, 128] width 138 height 11
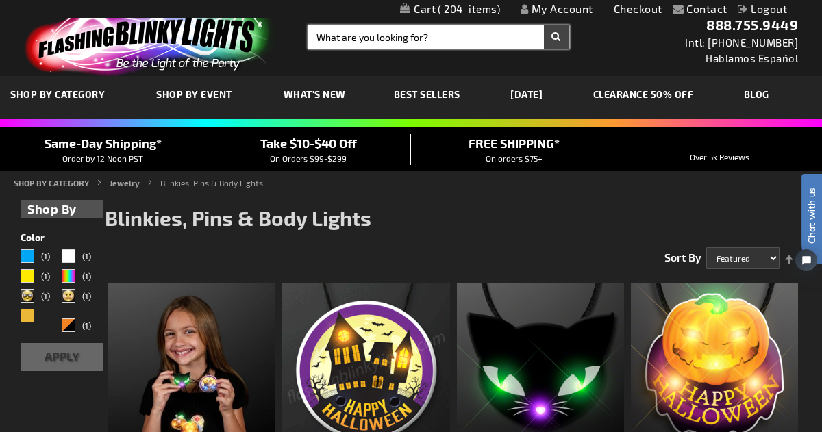
click at [407, 40] on input "Search" at bounding box center [438, 36] width 261 height 23
type input "mouthpiece"
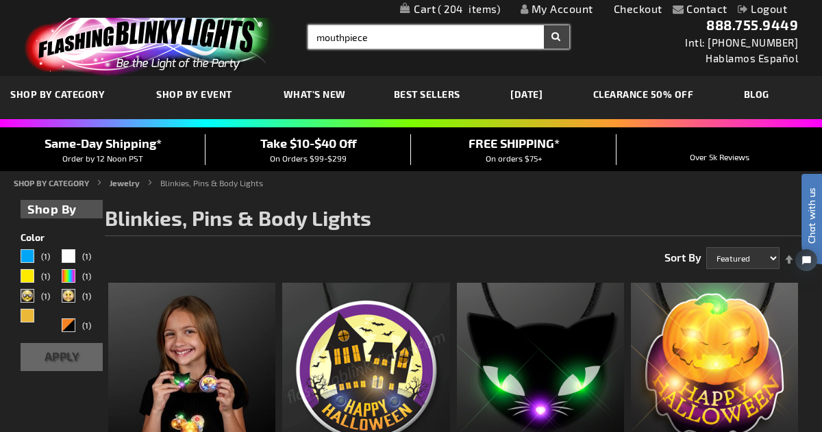
click at [544, 25] on button "Search" at bounding box center [556, 36] width 25 height 23
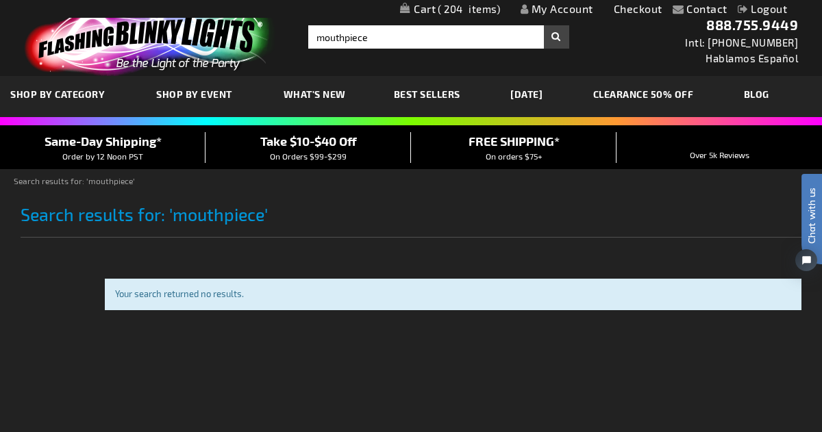
click at [464, 11] on span "204" at bounding box center [469, 9] width 62 height 12
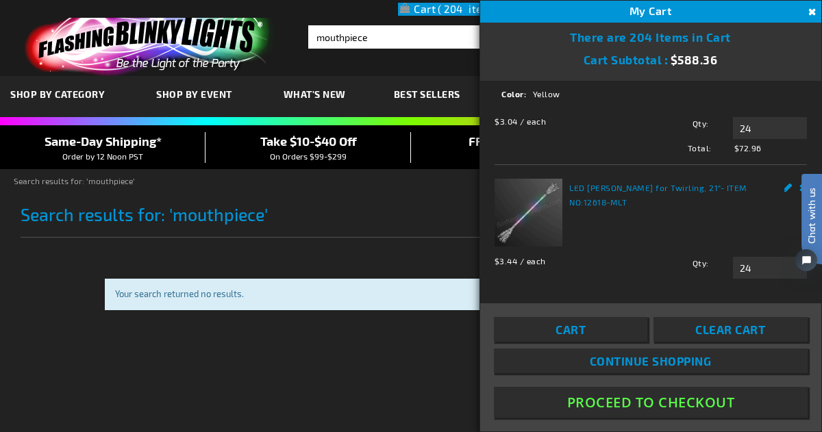
scroll to position [301, 0]
click at [639, 396] on button "Proceed To Checkout" at bounding box center [651, 402] width 314 height 31
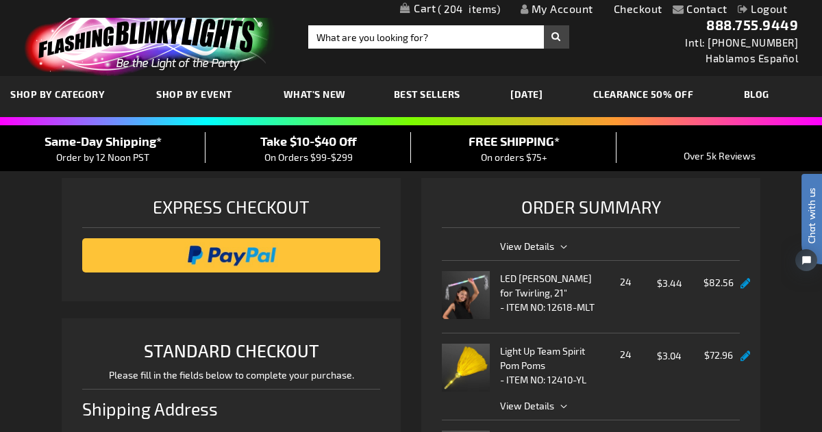
click at [334, 146] on span "Take $10-$40 Off" at bounding box center [308, 141] width 97 height 15
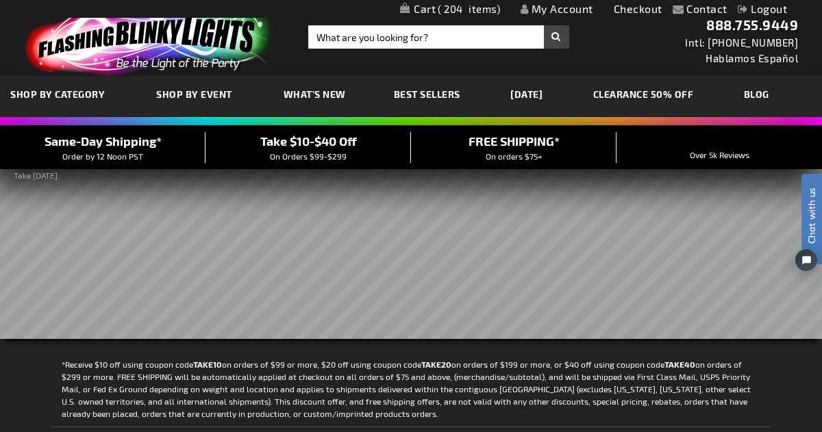
click at [478, 10] on span "204" at bounding box center [469, 9] width 62 height 12
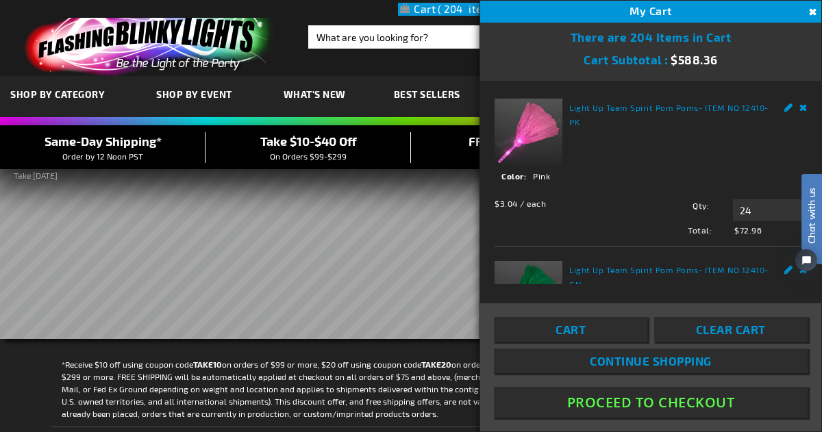
click at [640, 404] on button "Proceed To Checkout" at bounding box center [651, 402] width 314 height 31
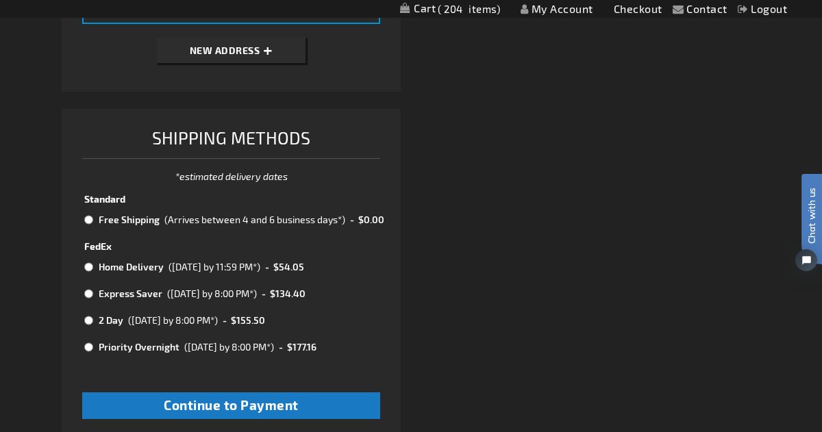
scroll to position [621, 0]
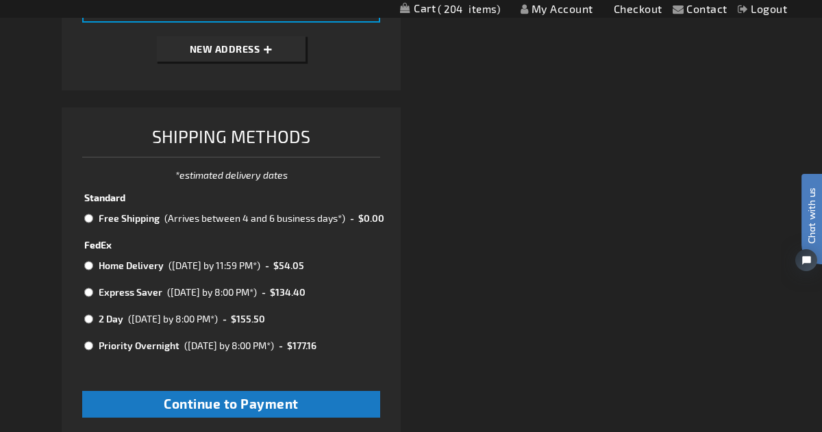
click at [90, 218] on input "radio" at bounding box center [88, 218] width 9 height 11
radio input "true"
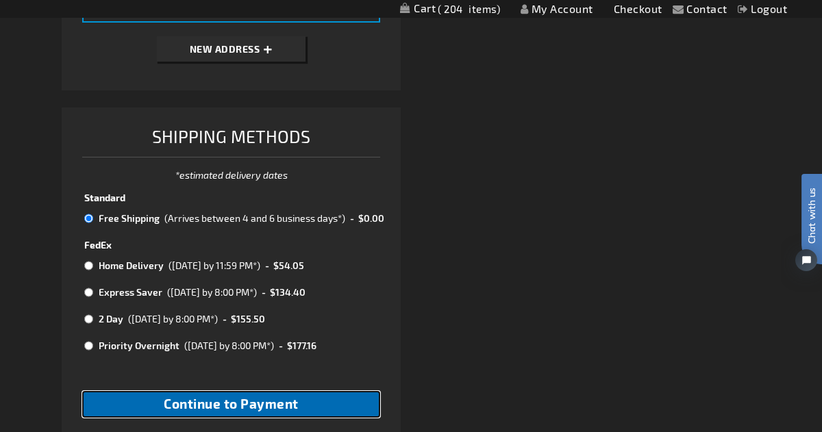
click at [227, 400] on span "Continue to Payment" at bounding box center [231, 404] width 135 height 16
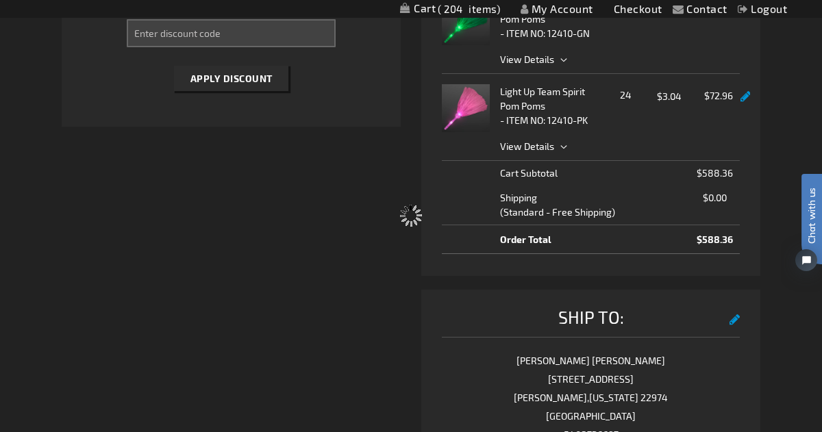
scroll to position [73, 0]
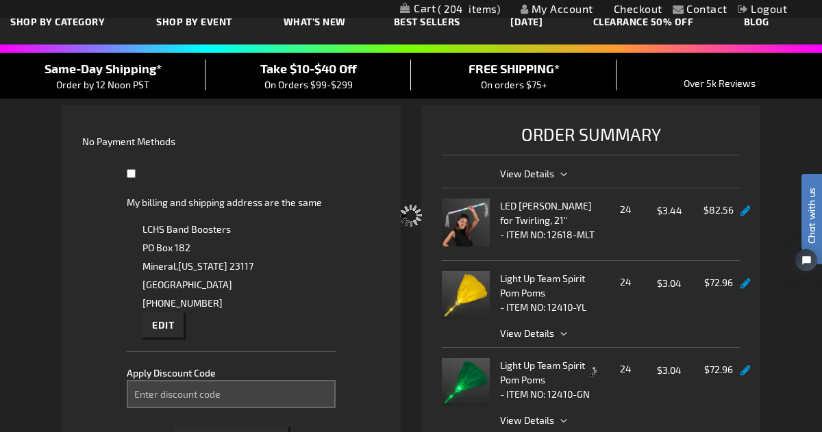
select select "eaa1b9f64fb65b095ff80bf78fb82e5c2a19d617"
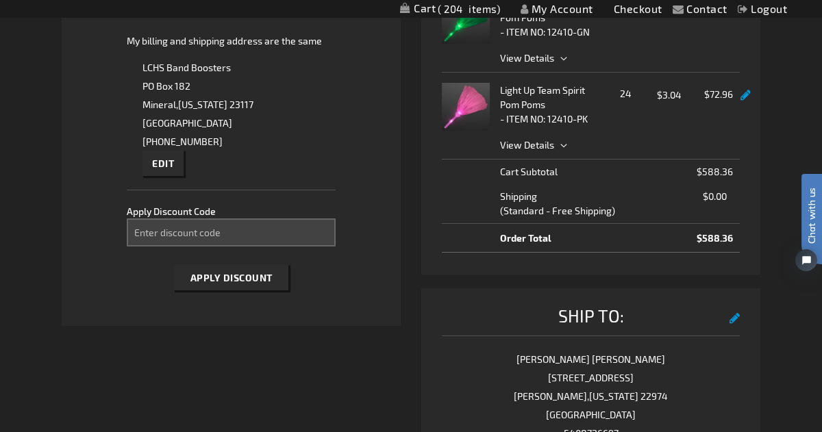
scroll to position [438, 0]
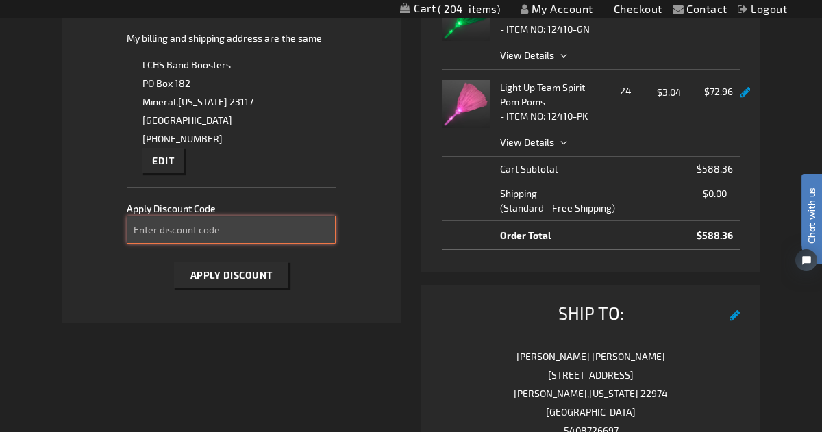
click at [293, 232] on input "Enter discount code" at bounding box center [231, 230] width 209 height 28
type input "take40"
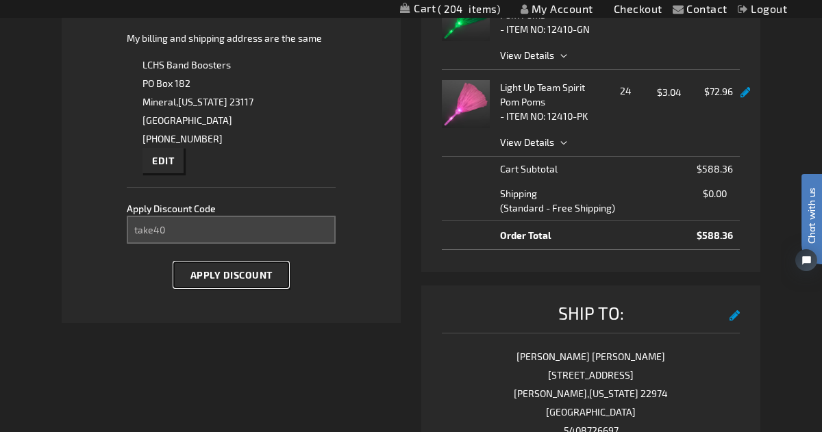
click at [240, 272] on span "Apply Discount" at bounding box center [231, 275] width 82 height 12
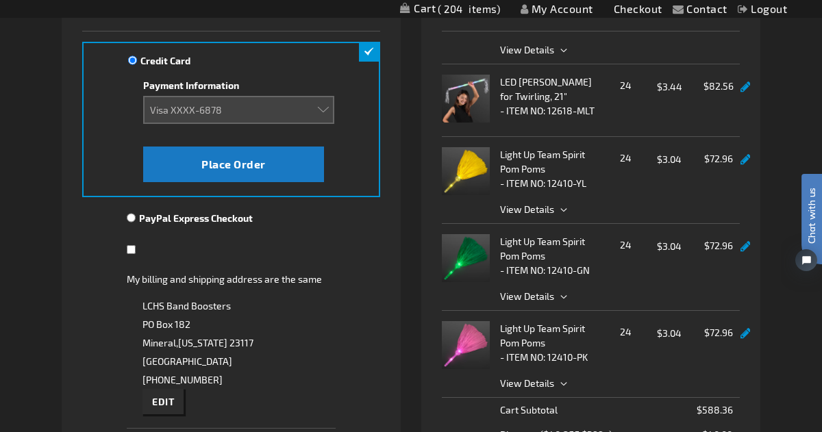
scroll to position [0, 0]
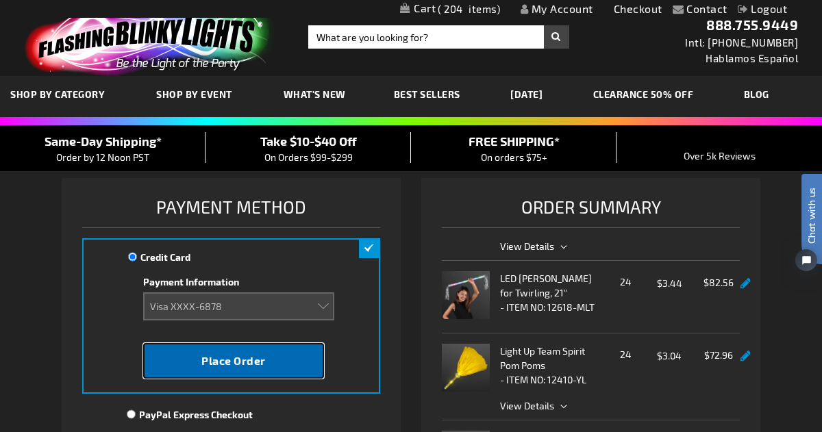
click at [241, 358] on span "Place Order" at bounding box center [233, 360] width 64 height 13
